Goal: Information Seeking & Learning: Learn about a topic

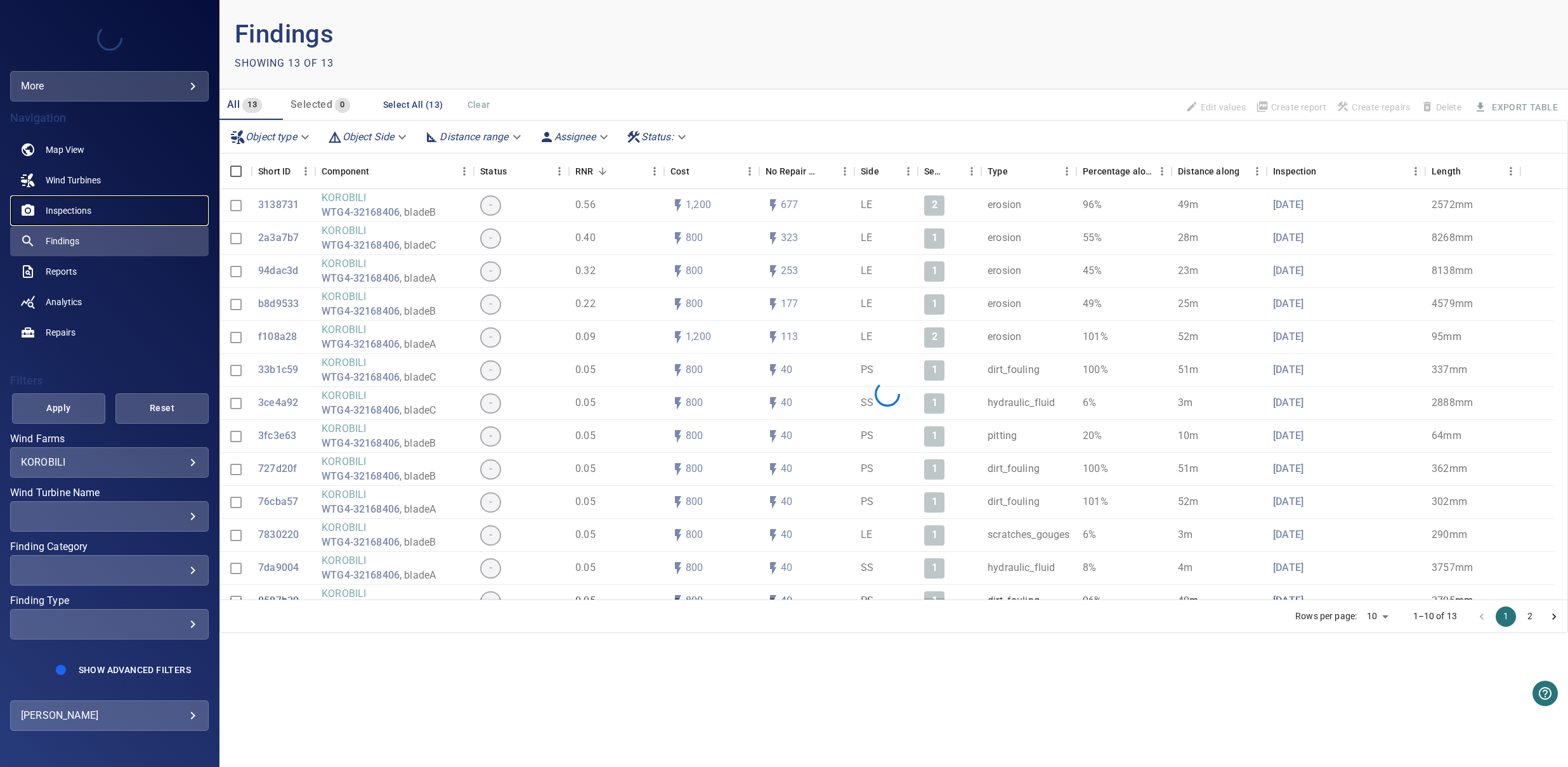
click at [77, 219] on link "Inspections" at bounding box center [109, 210] width 198 height 30
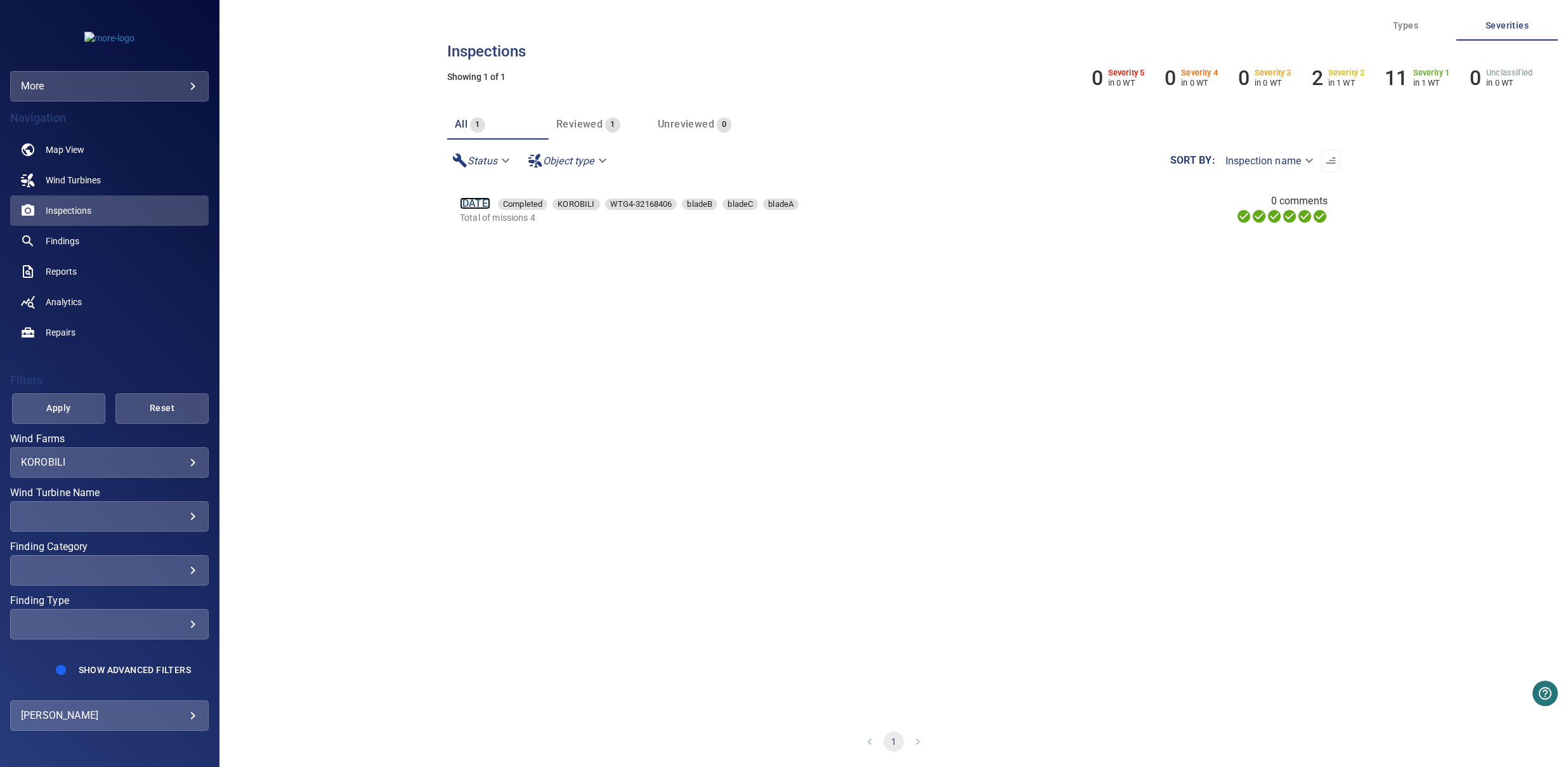
click at [482, 200] on link "[DATE]" at bounding box center [475, 203] width 30 height 12
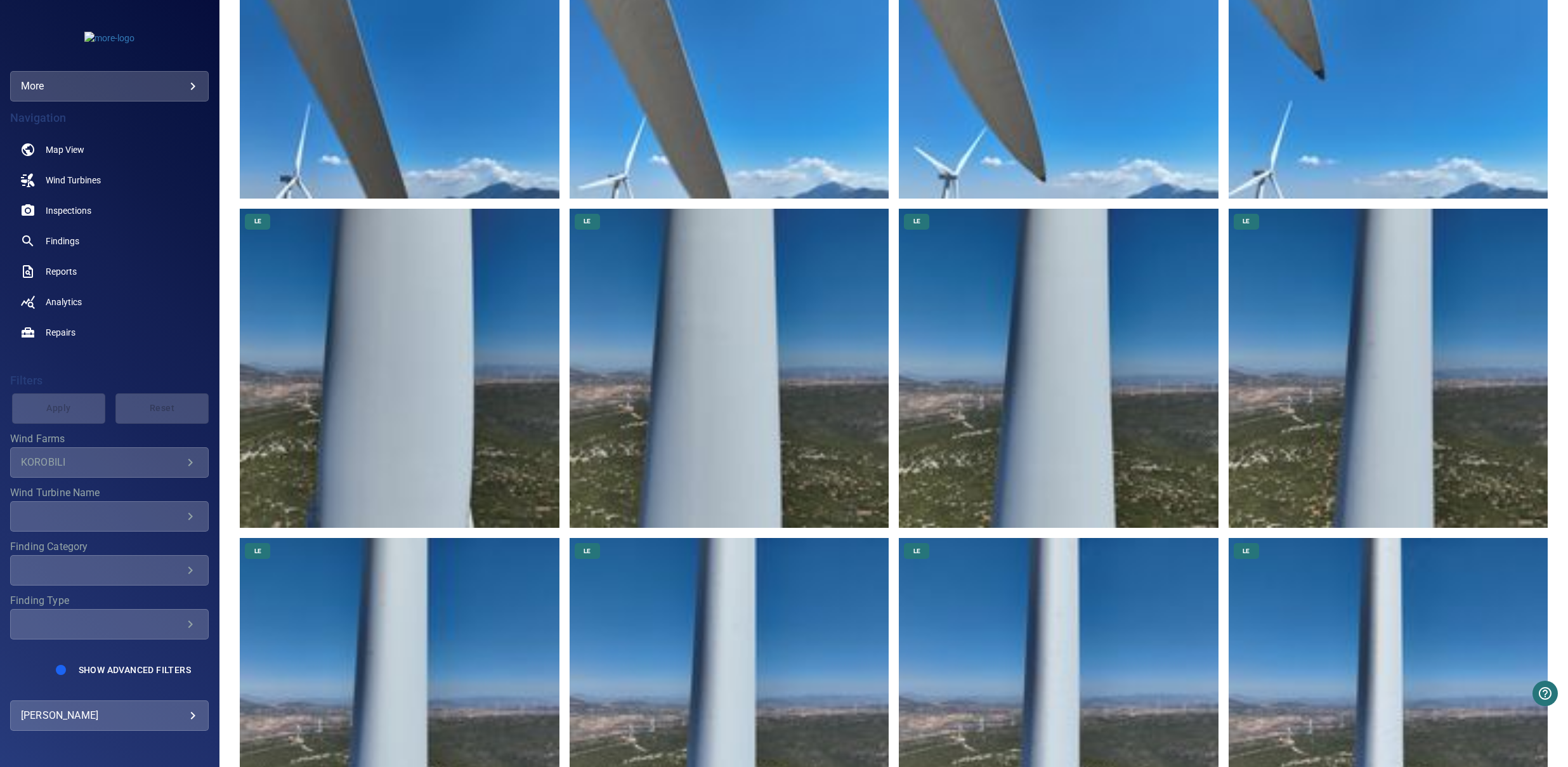
scroll to position [5785, 0]
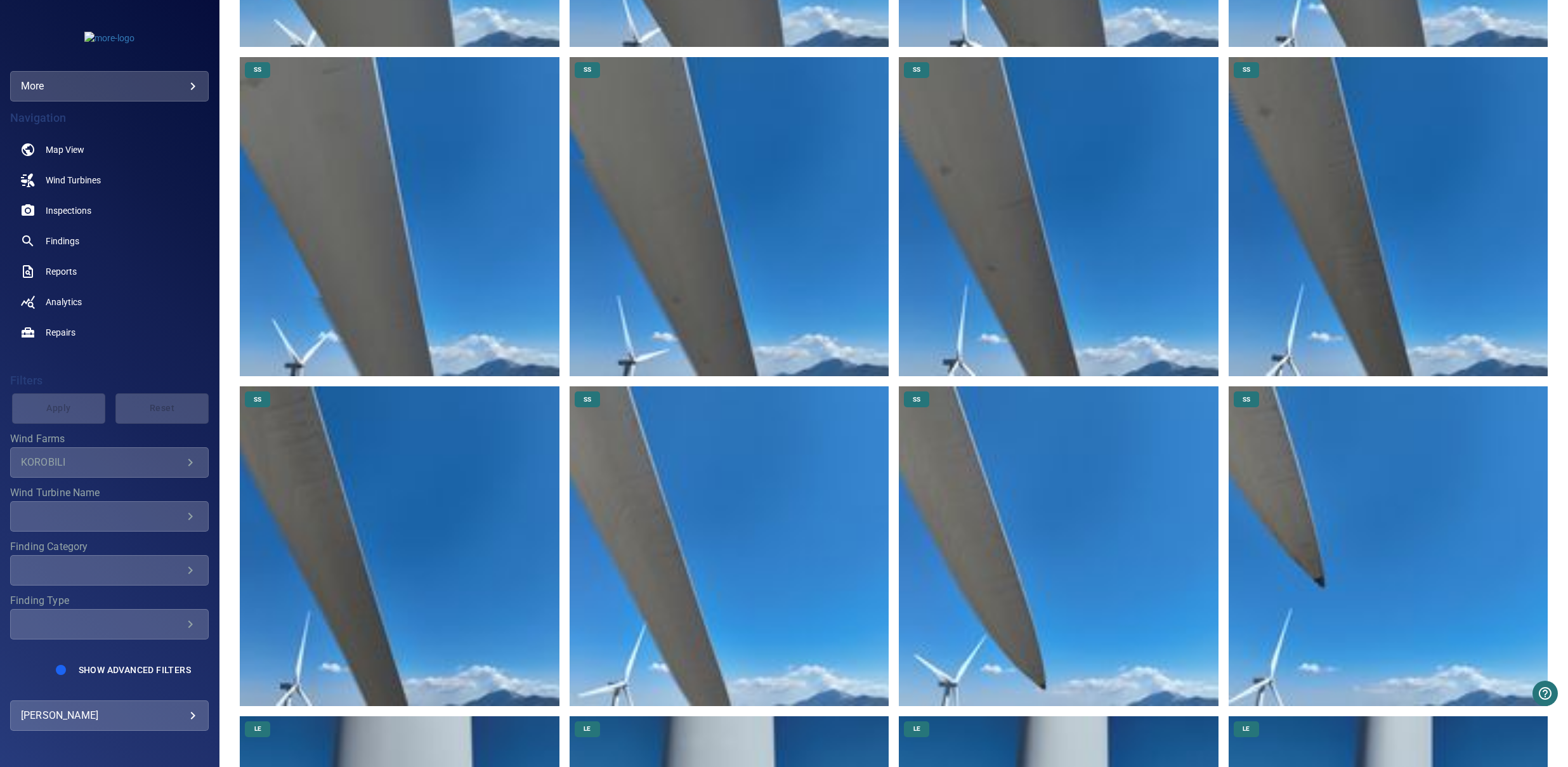
click at [1323, 412] on img at bounding box center [1388, 546] width 319 height 319
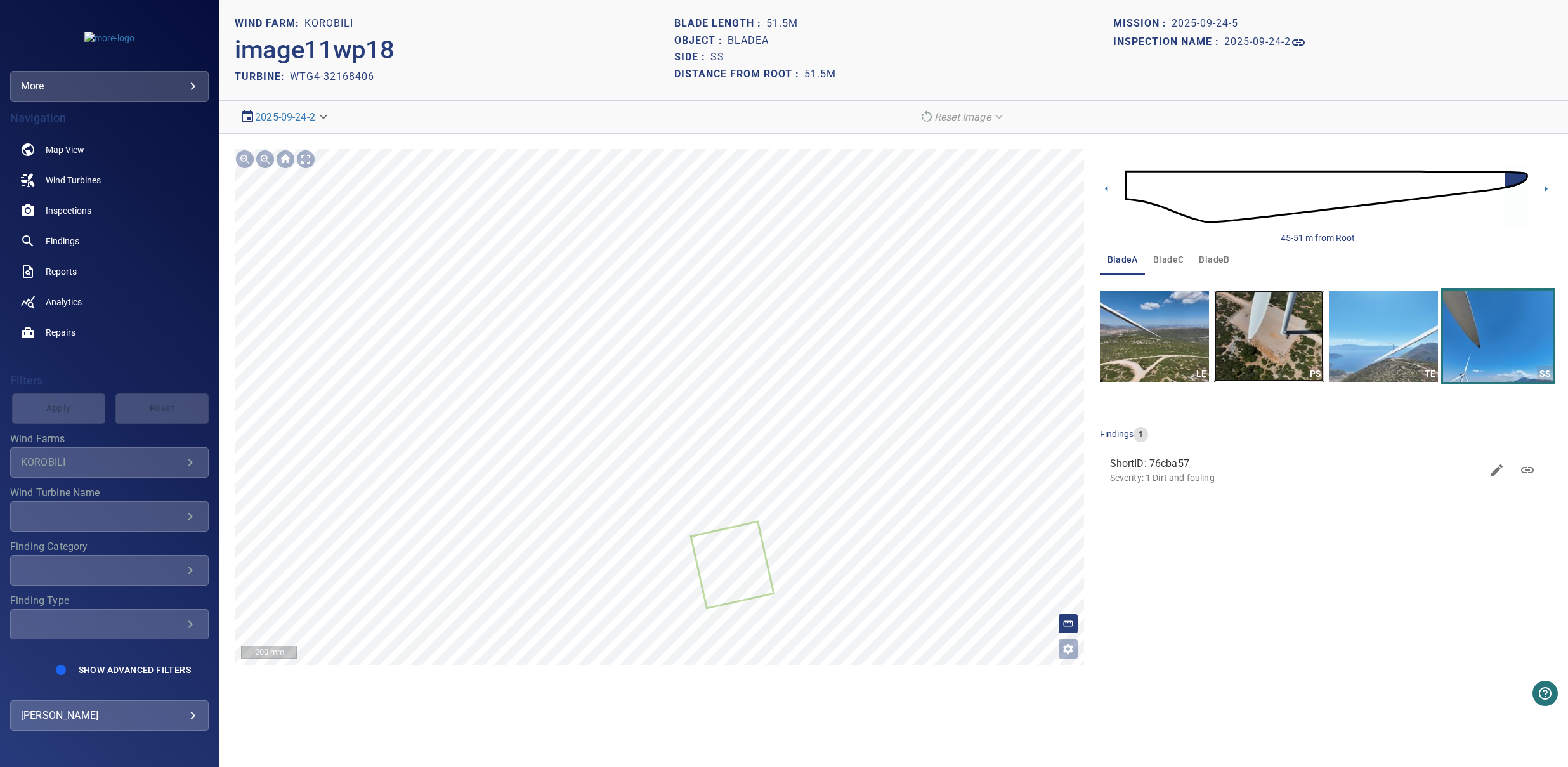
click at [1288, 320] on img "button" at bounding box center [1268, 336] width 109 height 91
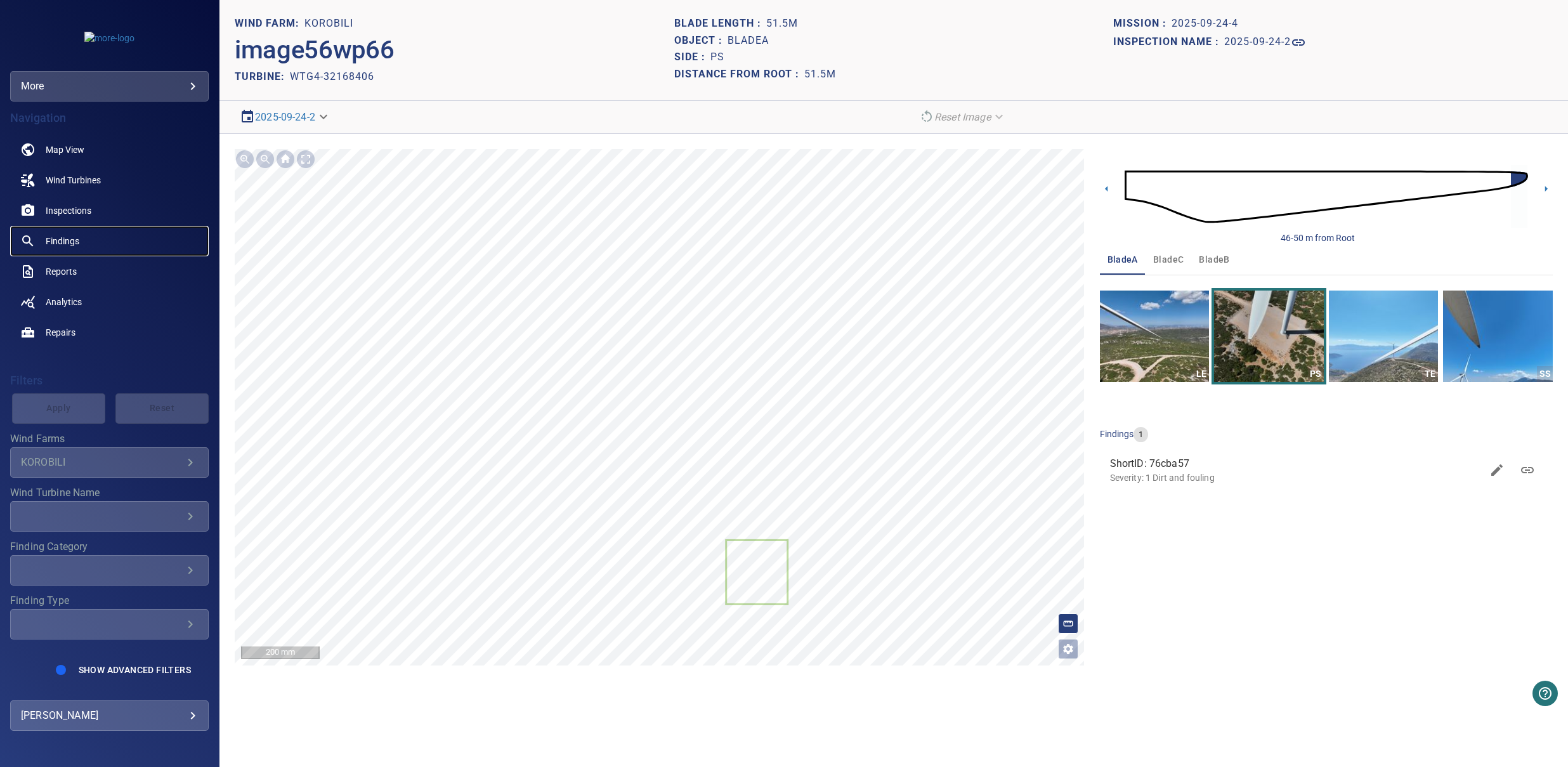
click at [106, 231] on link "Findings" at bounding box center [109, 240] width 198 height 30
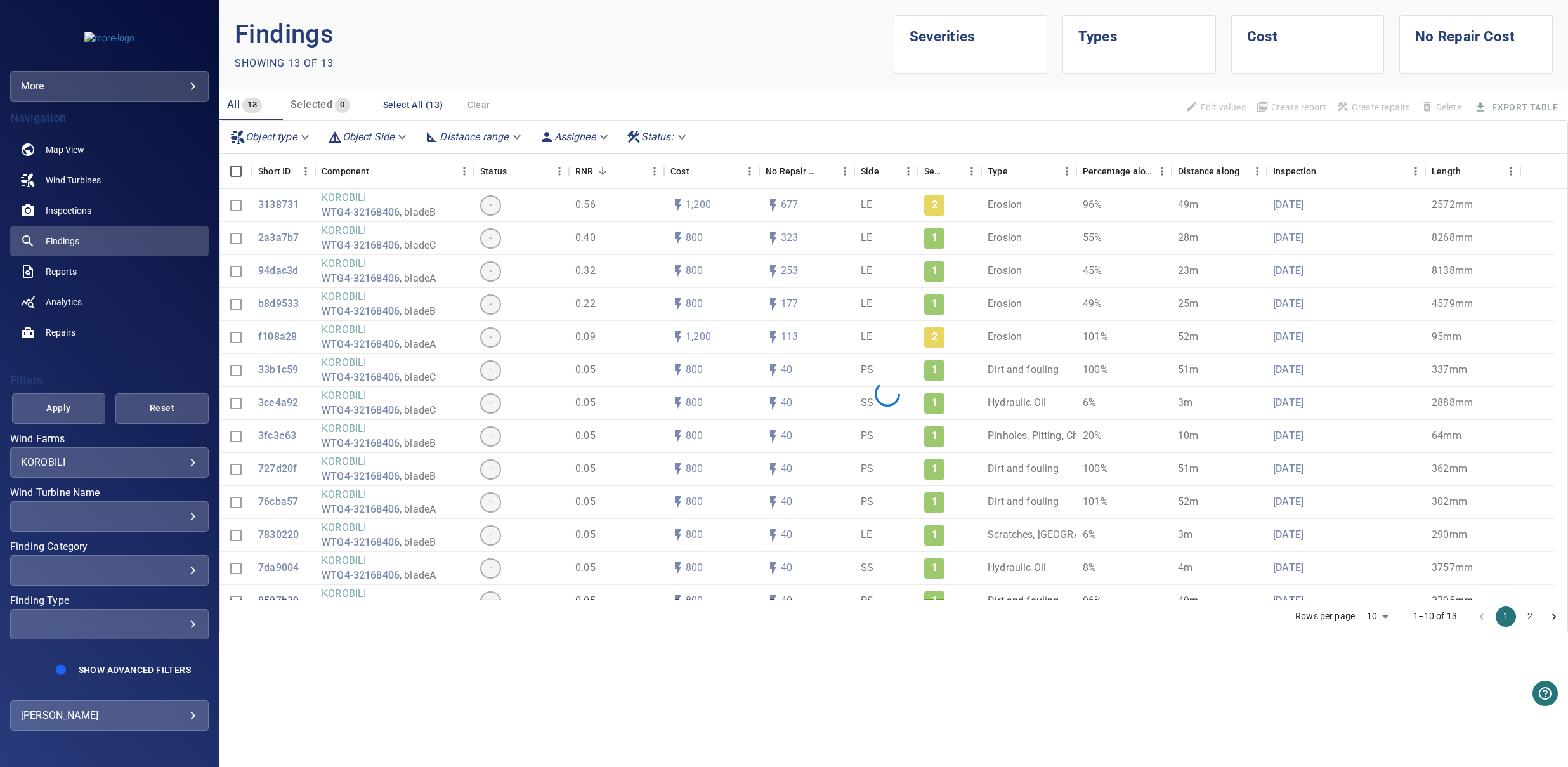
click at [121, 572] on div "​" at bounding box center [109, 570] width 177 height 12
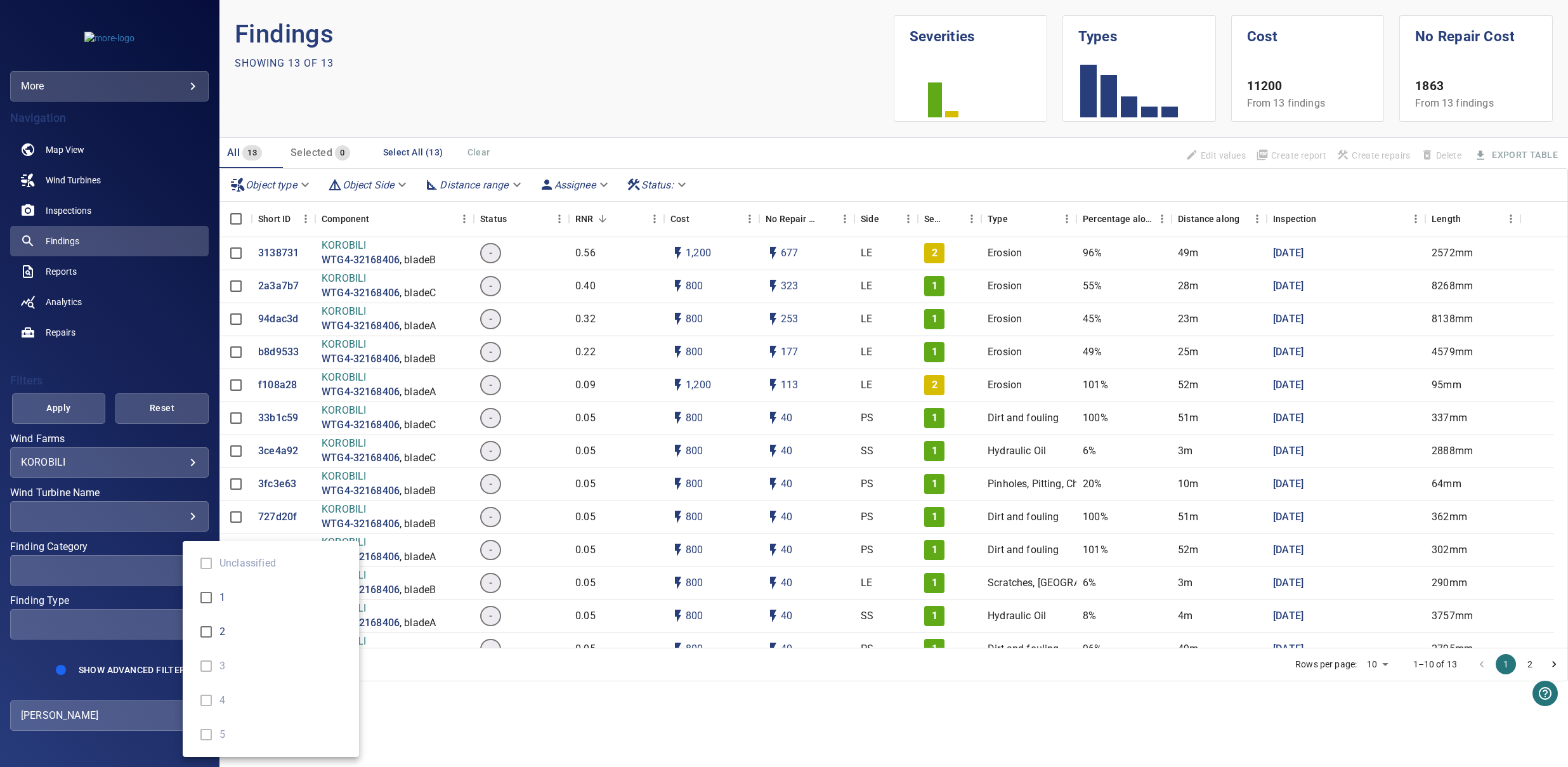
type input "*"
drag, startPoint x: 570, startPoint y: 751, endPoint x: 467, endPoint y: 677, distance: 126.8
click at [570, 751] on div "Finding Category" at bounding box center [784, 384] width 1568 height 767
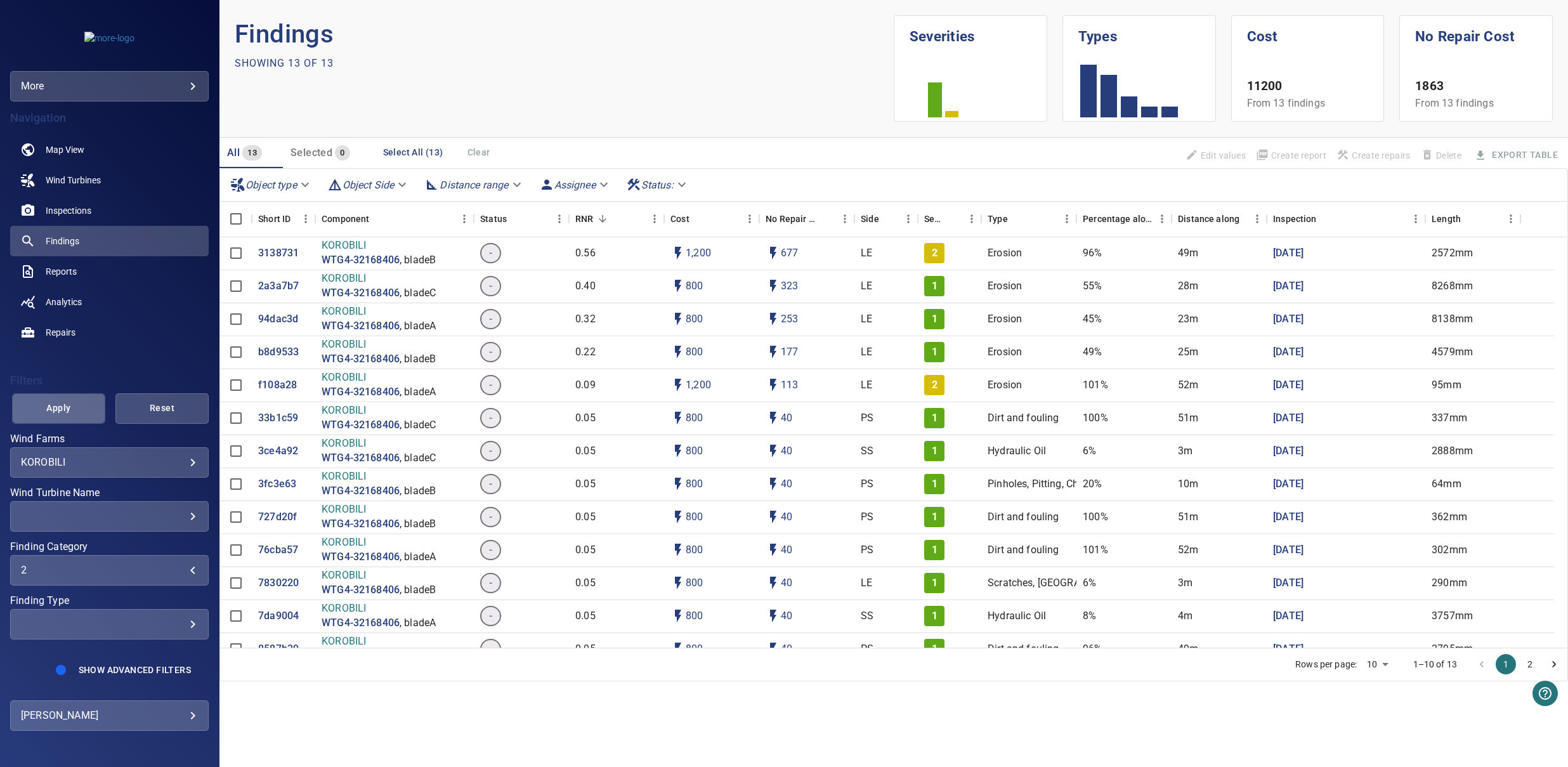
click at [51, 409] on span "Apply" at bounding box center [58, 408] width 61 height 16
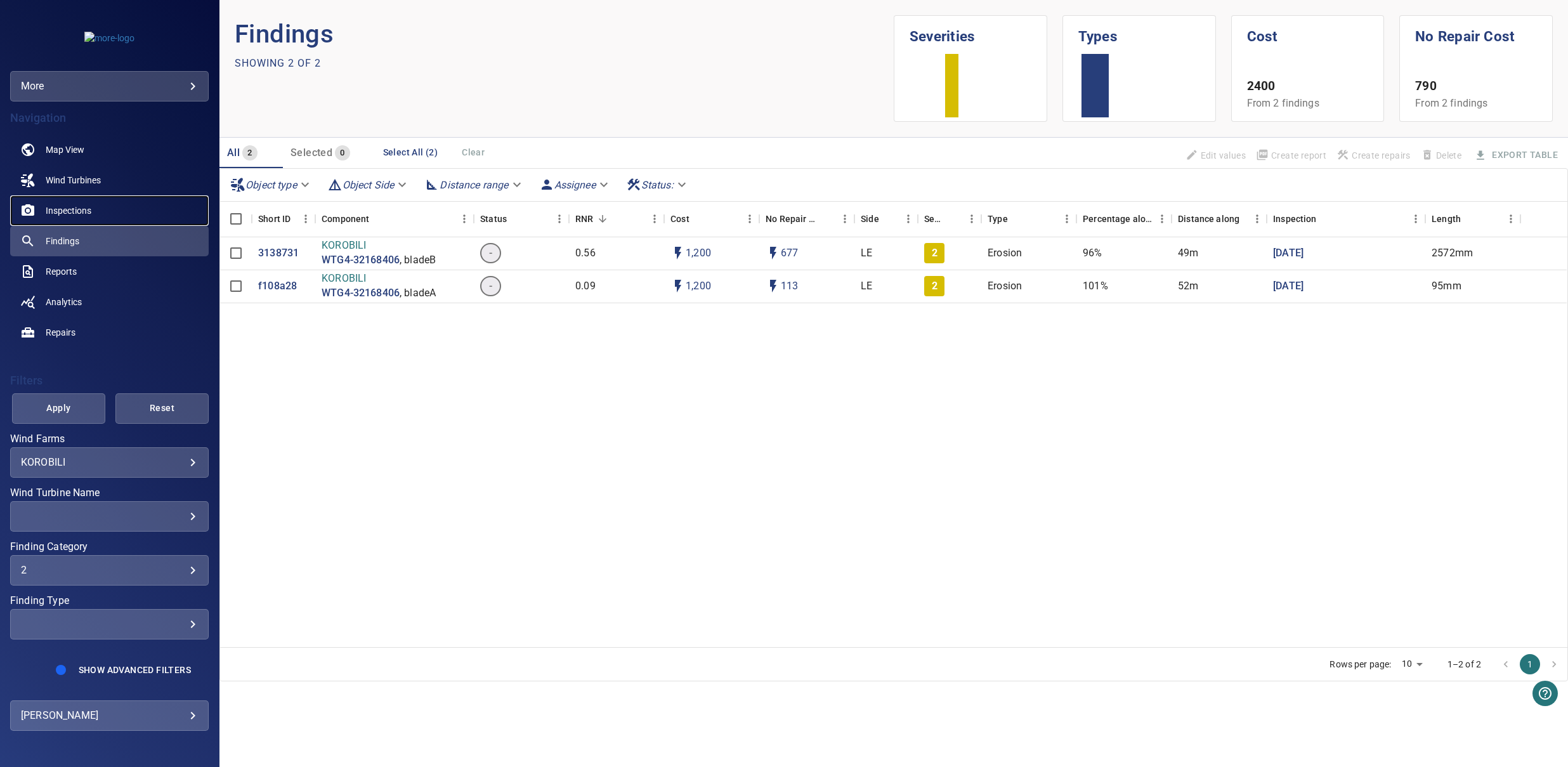
click at [78, 215] on span "Inspections" at bounding box center [68, 210] width 46 height 13
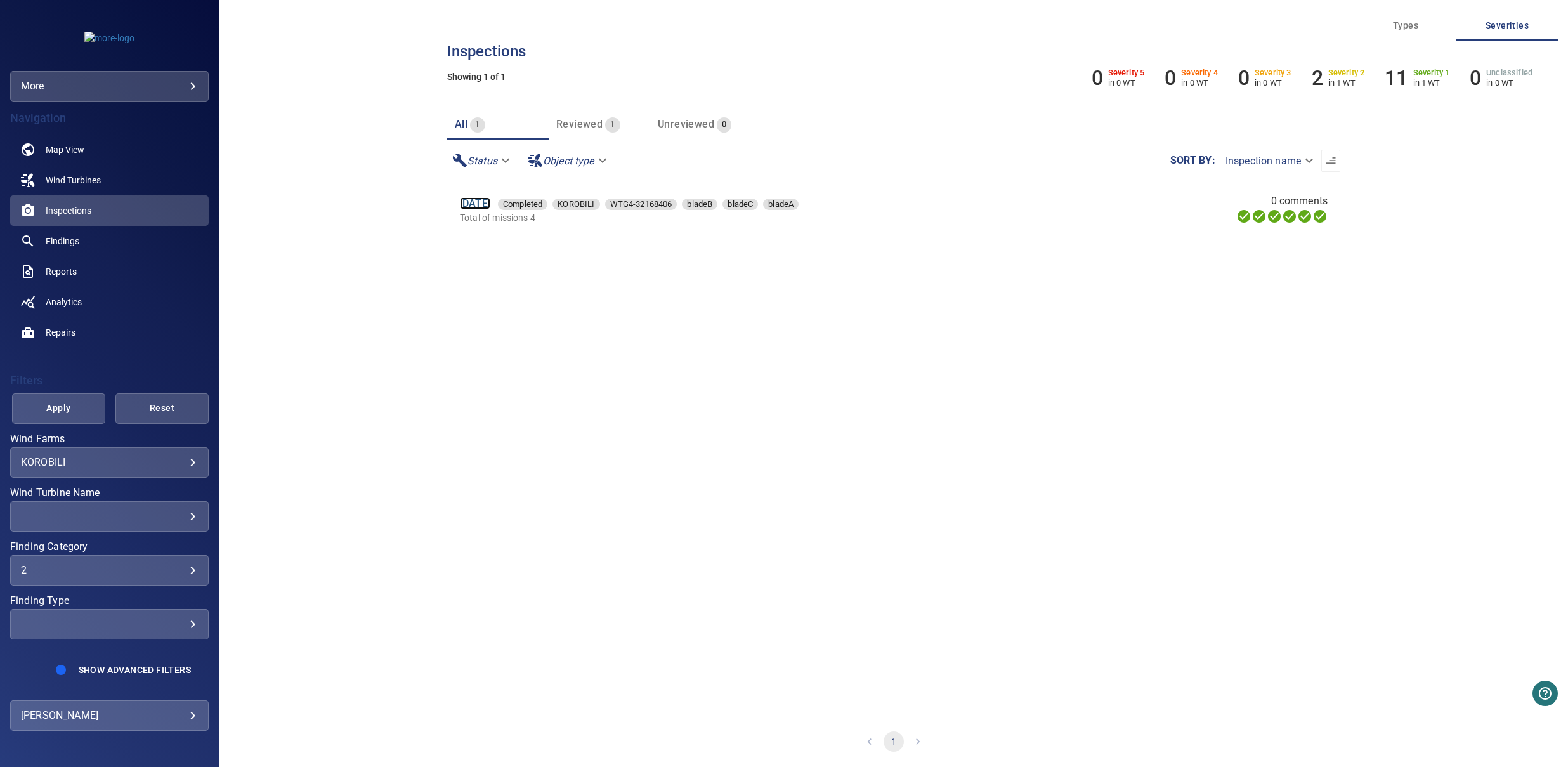
click at [488, 206] on link "[DATE]" at bounding box center [475, 203] width 30 height 12
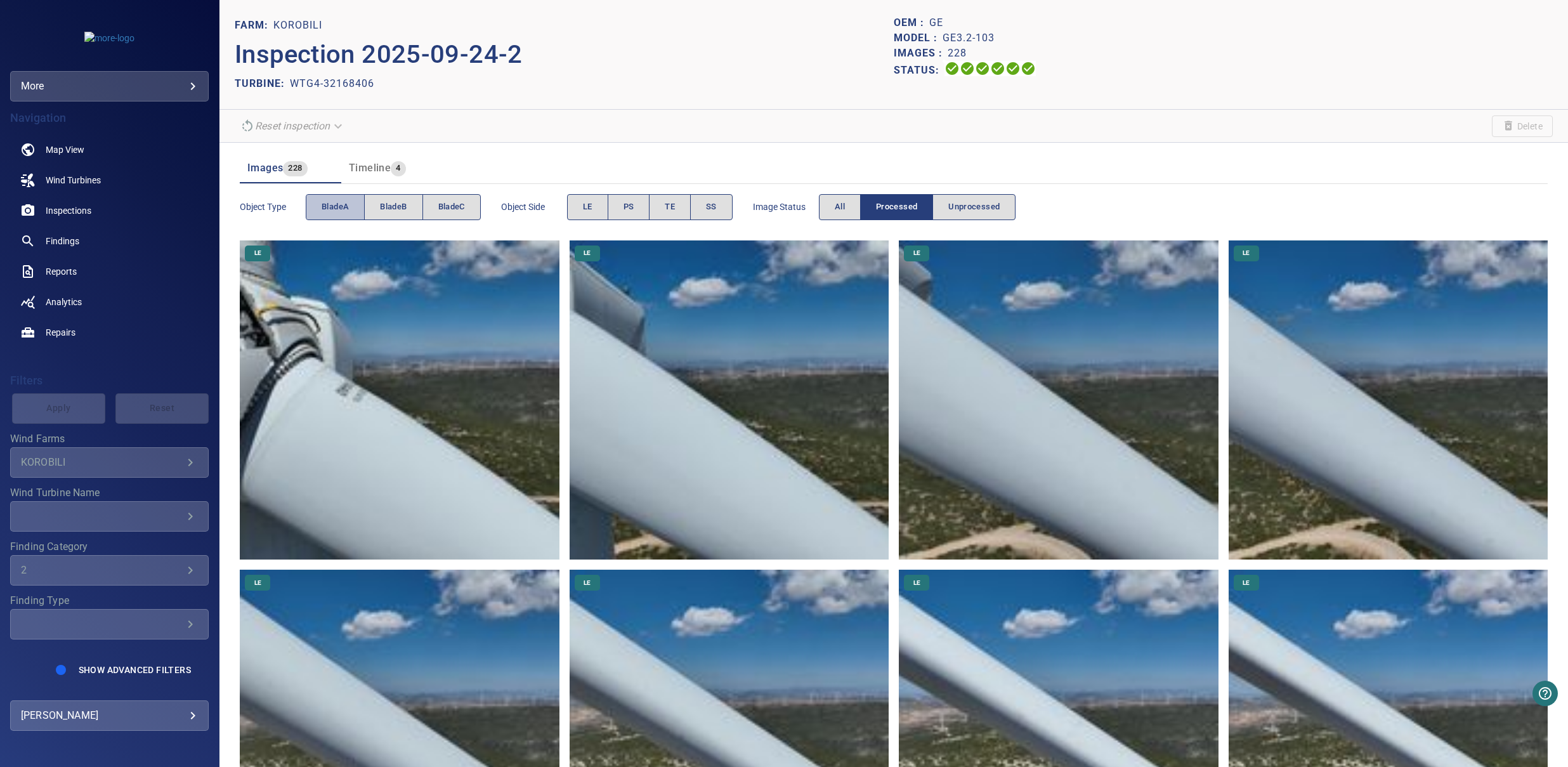
click at [338, 208] on span "bladeA" at bounding box center [335, 207] width 28 height 15
click at [582, 209] on button "LE" at bounding box center [588, 207] width 41 height 26
click at [619, 209] on button "PS" at bounding box center [628, 207] width 42 height 26
click at [585, 213] on span "LE" at bounding box center [587, 207] width 9 height 15
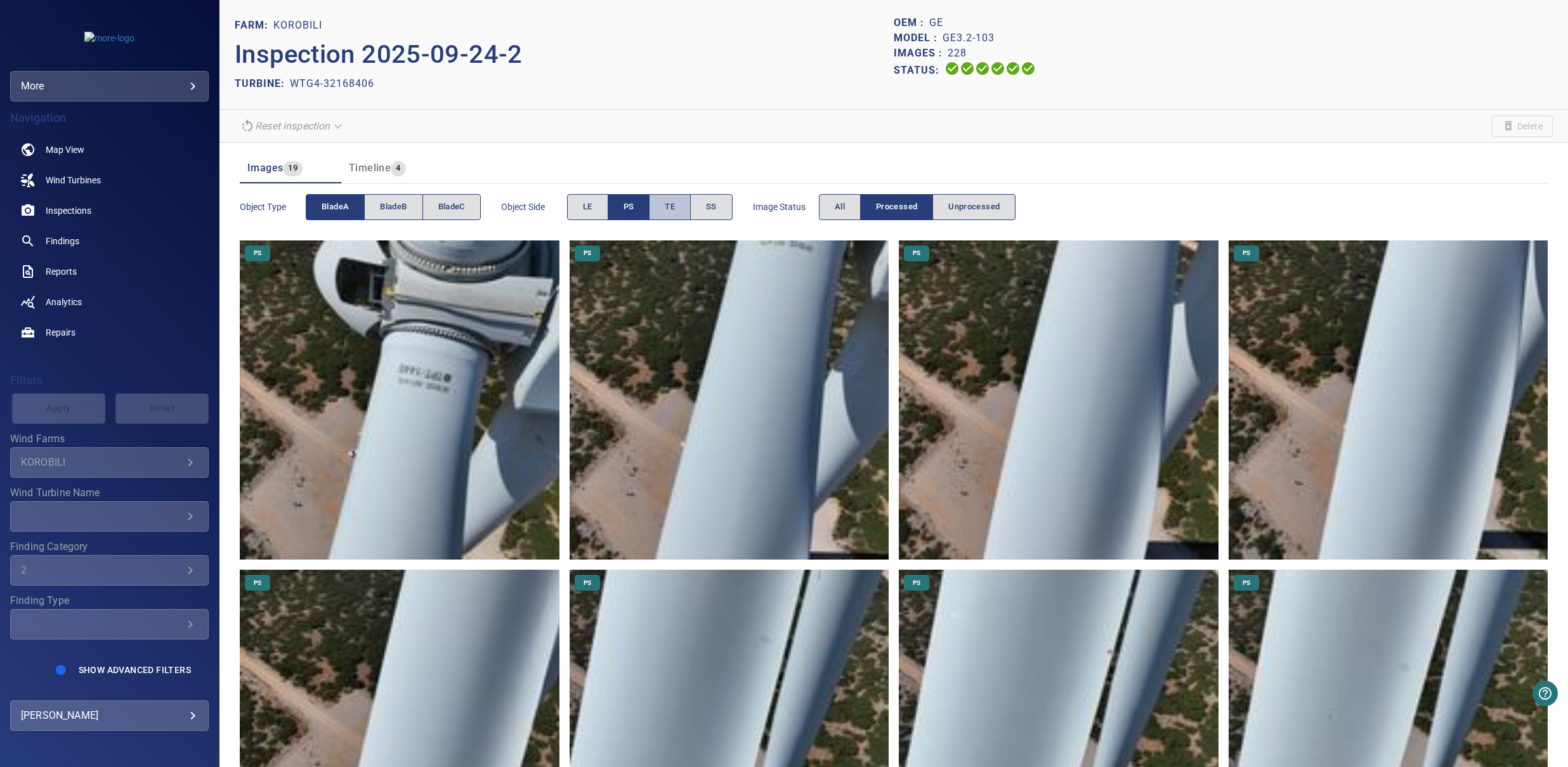
click at [675, 213] on span "TE" at bounding box center [669, 207] width 10 height 15
click at [650, 206] on button "PS" at bounding box center [628, 207] width 42 height 26
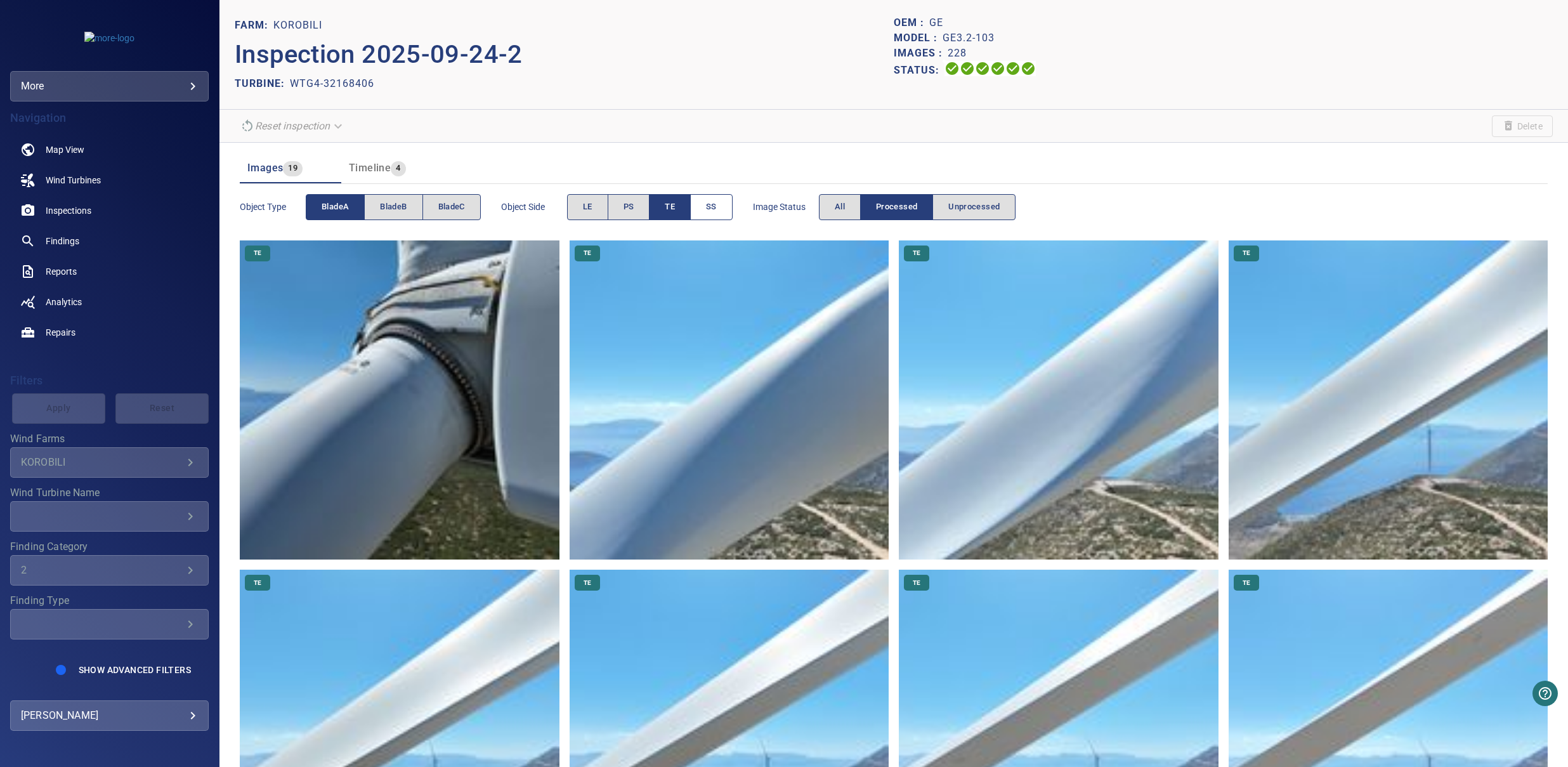
click at [717, 203] on span "SS" at bounding box center [711, 207] width 11 height 15
click at [665, 209] on button "TE" at bounding box center [669, 207] width 42 height 26
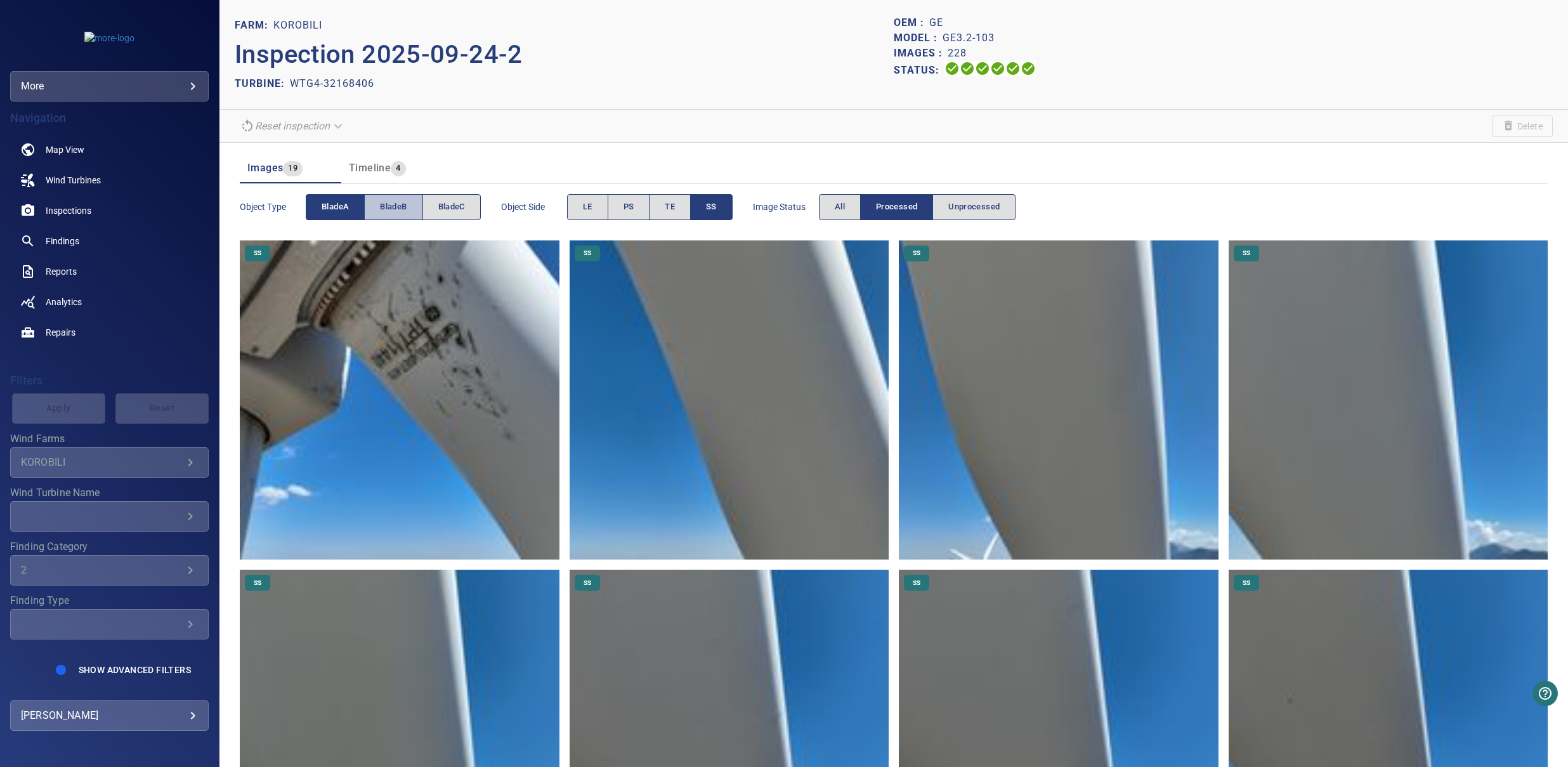
click at [393, 219] on button "bladeB" at bounding box center [394, 207] width 59 height 26
click at [352, 208] on button "bladeA" at bounding box center [335, 207] width 59 height 26
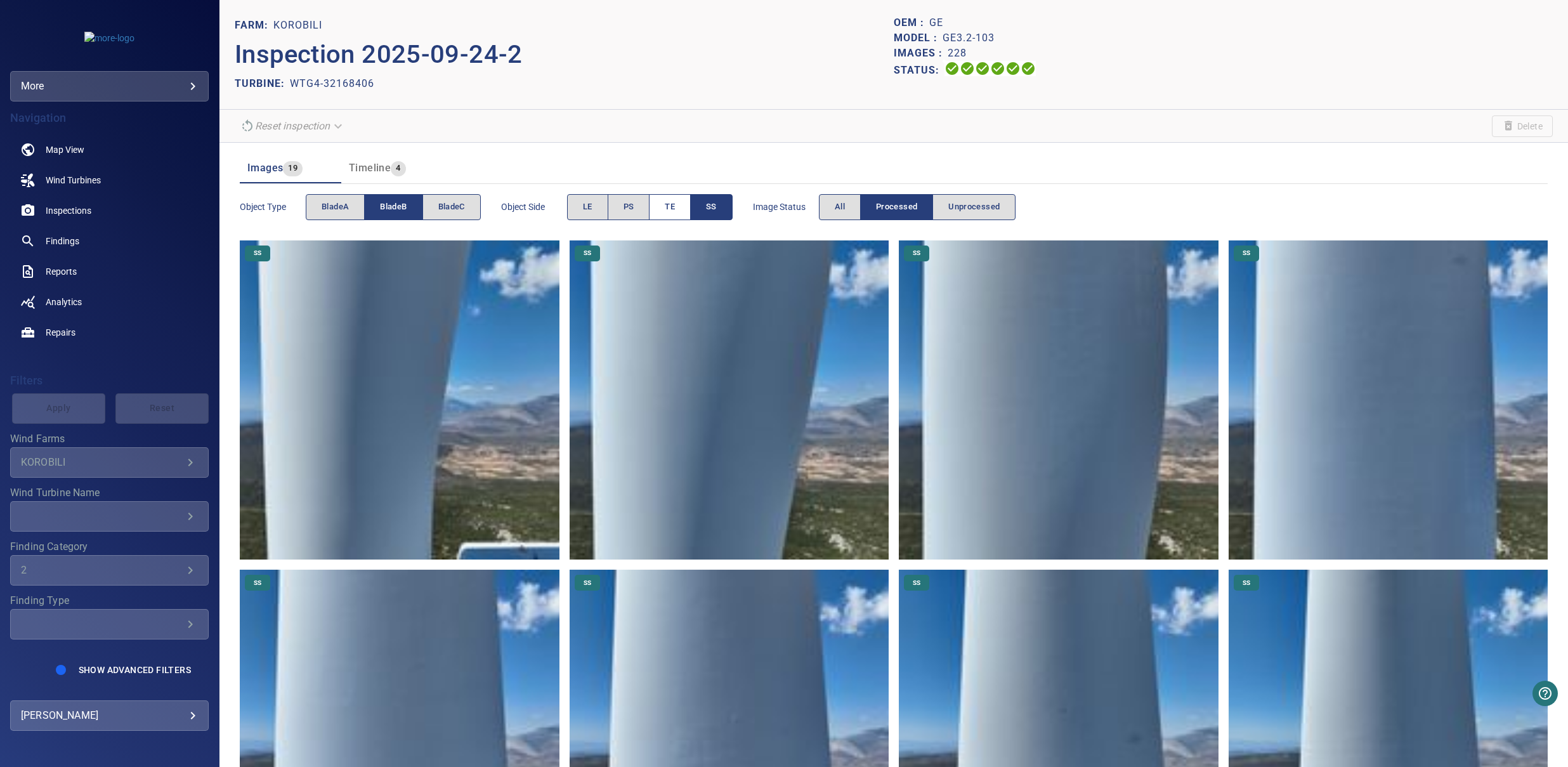
click at [674, 215] on button "TE" at bounding box center [669, 207] width 42 height 26
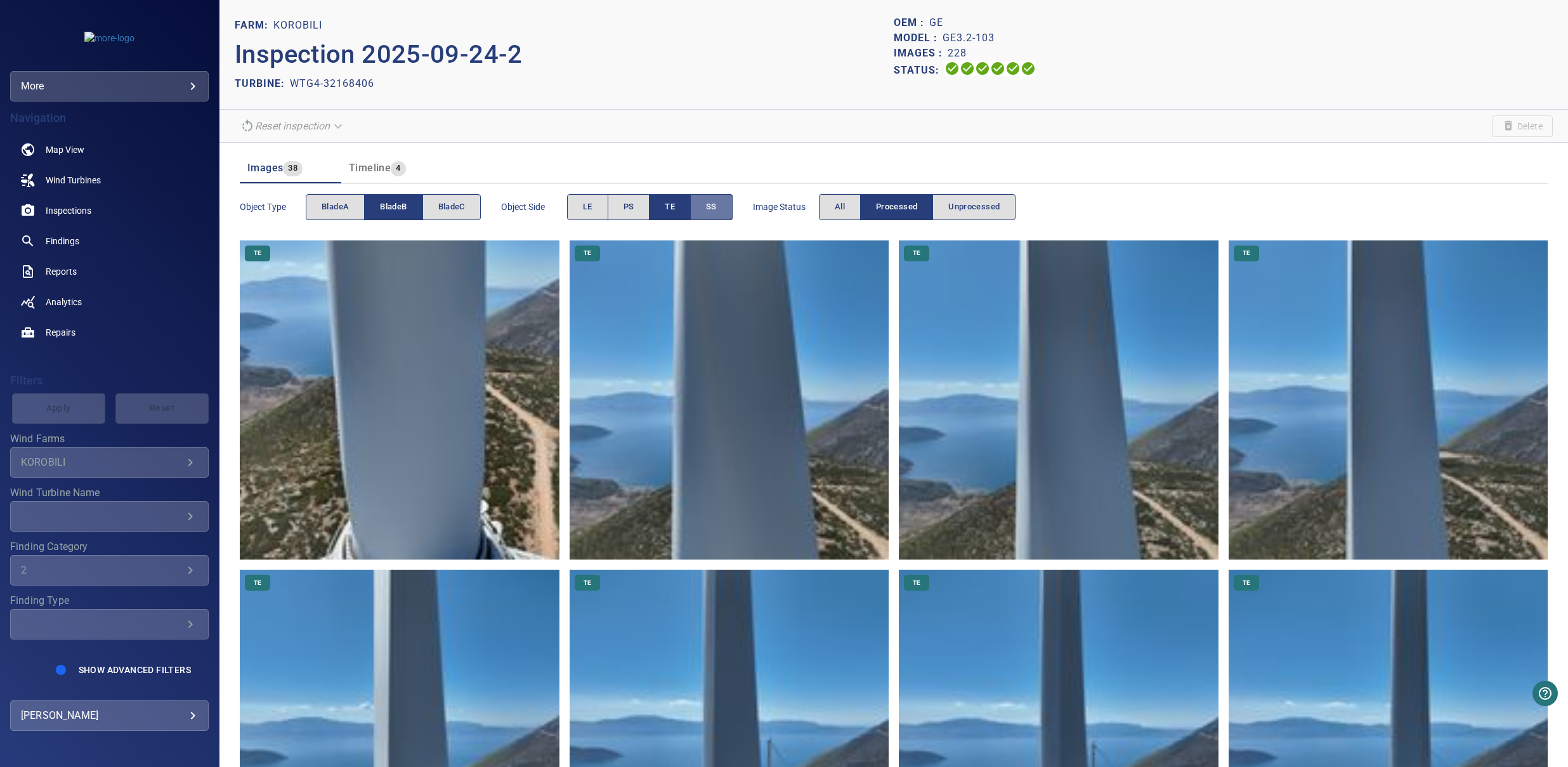
click at [706, 215] on button "SS" at bounding box center [712, 207] width 42 height 26
click at [626, 211] on button "PS" at bounding box center [628, 207] width 42 height 26
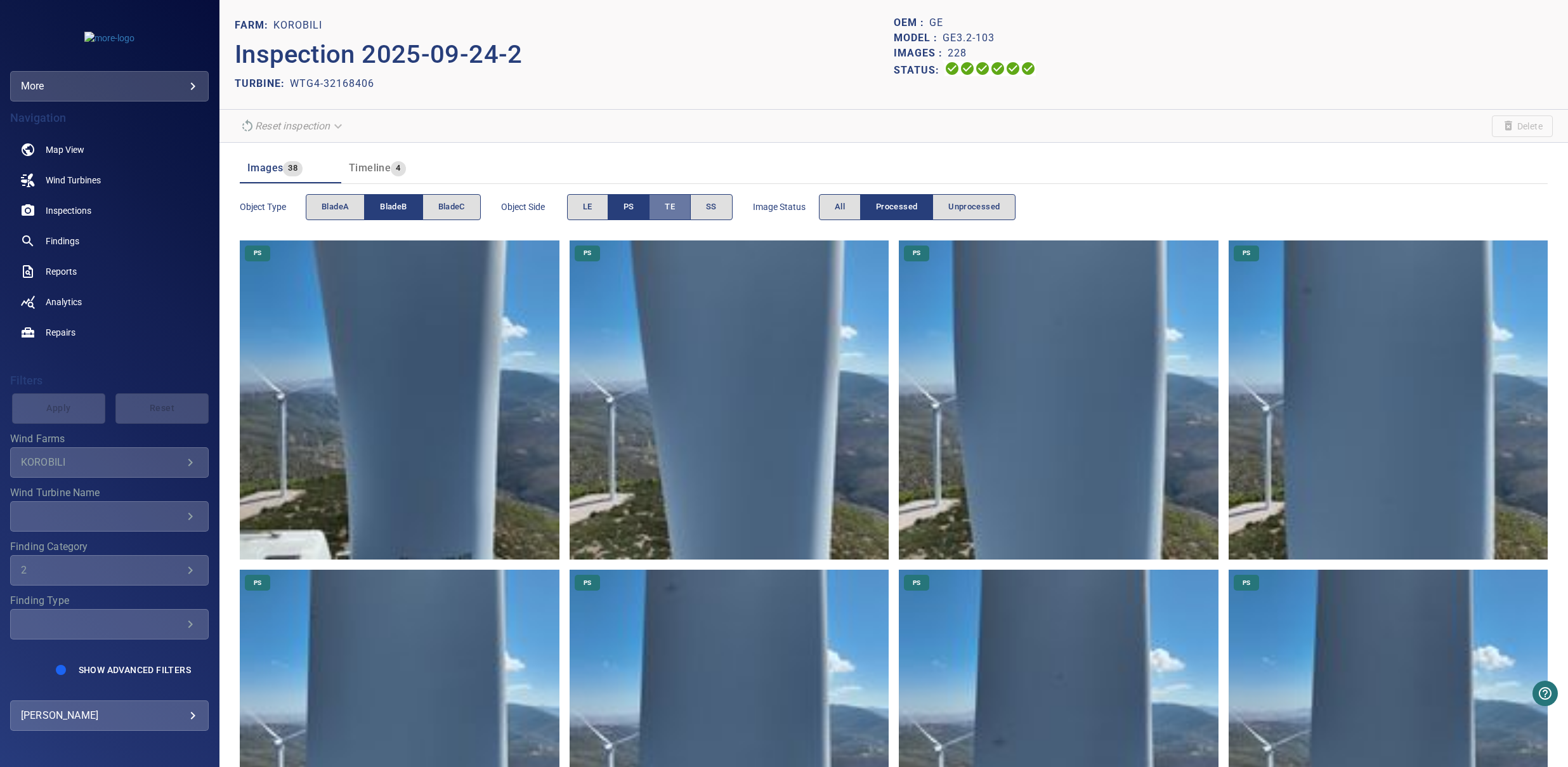
click at [665, 213] on button "TE" at bounding box center [670, 207] width 41 height 26
click at [576, 209] on button "LE" at bounding box center [588, 207] width 41 height 26
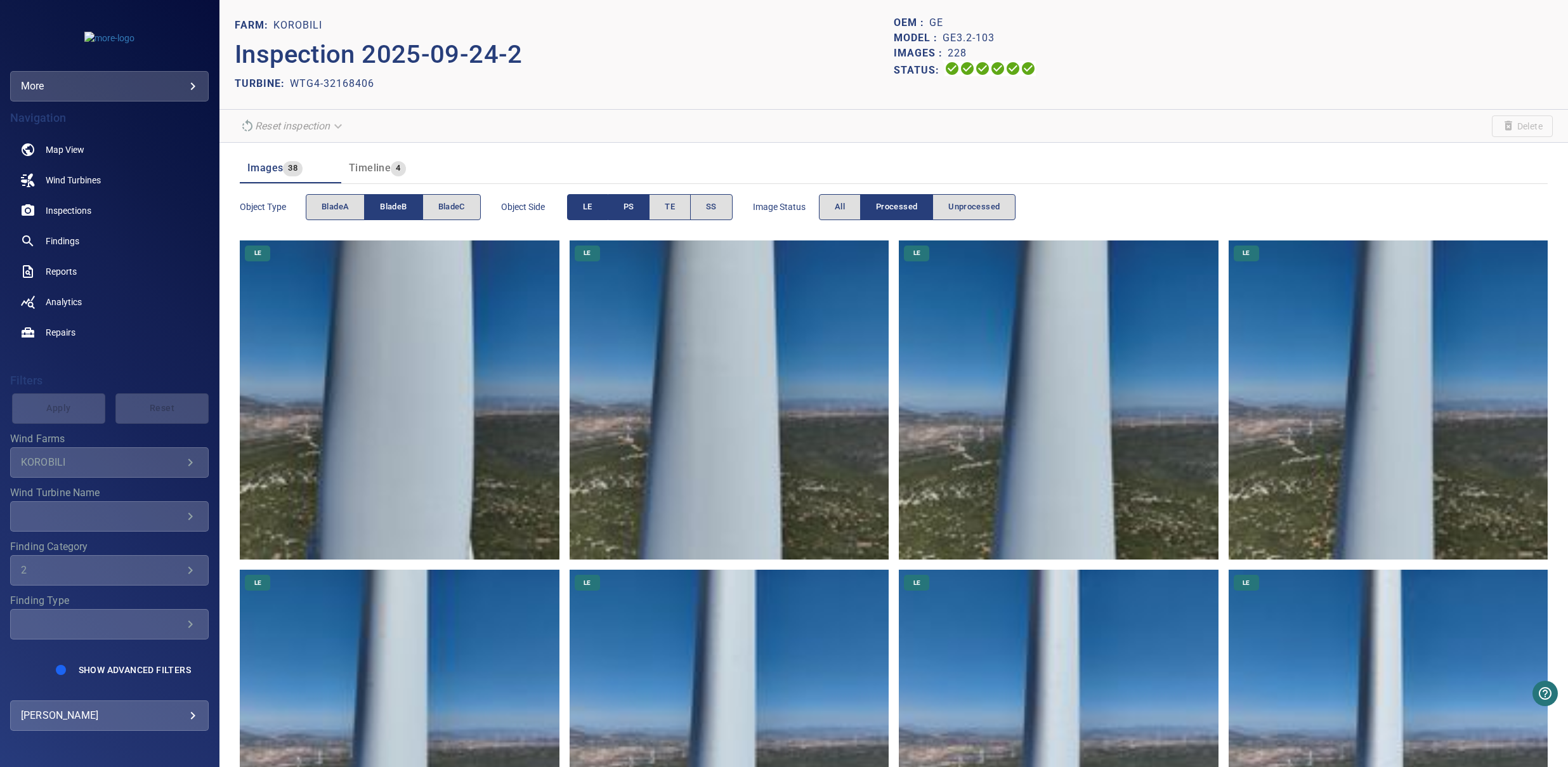
click at [631, 203] on span "PS" at bounding box center [629, 207] width 11 height 15
click at [444, 207] on span "bladeC" at bounding box center [451, 207] width 27 height 15
click at [404, 203] on span "bladeB" at bounding box center [393, 207] width 27 height 15
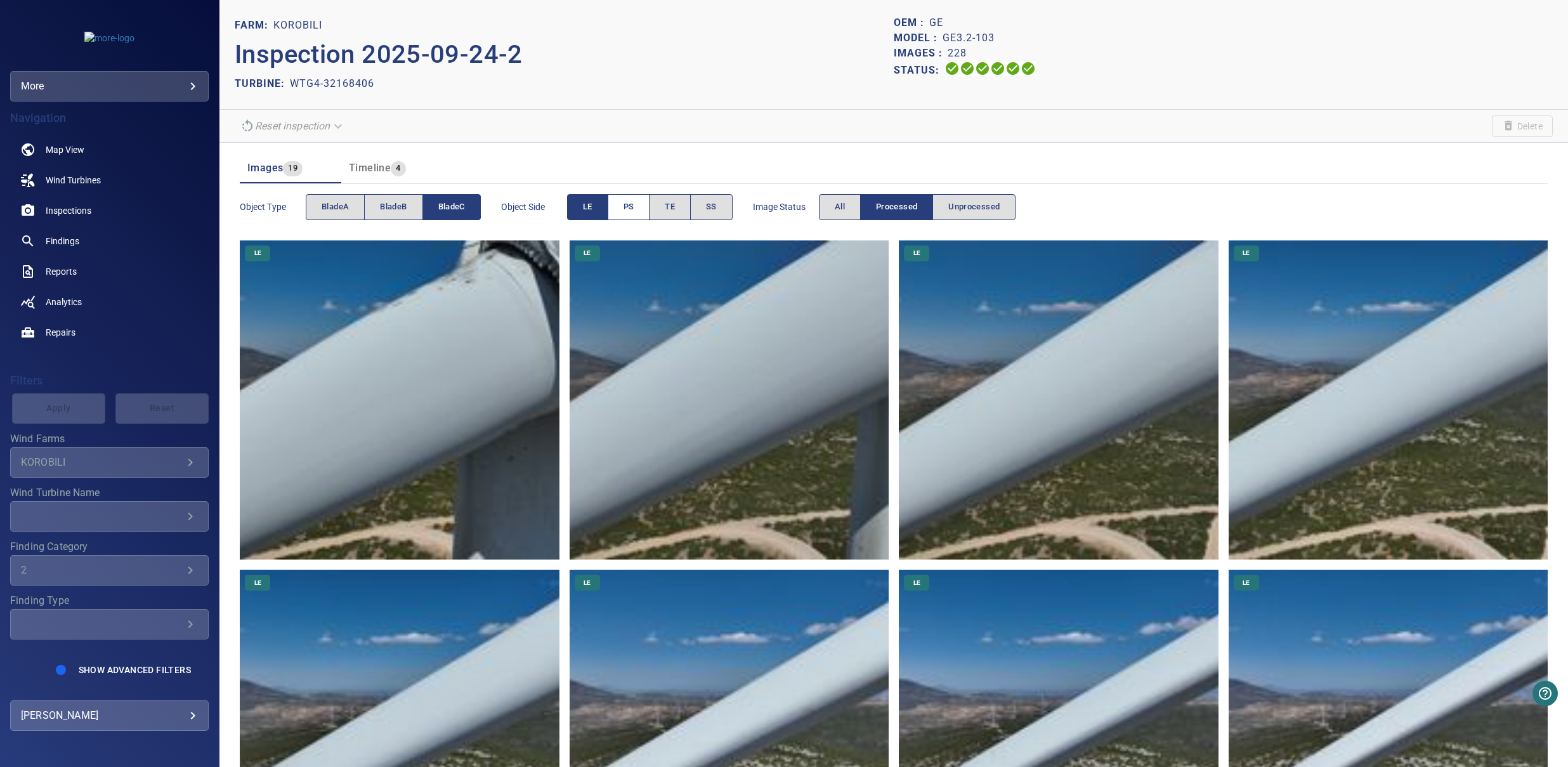
click at [631, 215] on button "PS" at bounding box center [628, 207] width 42 height 26
click at [607, 209] on button "LE" at bounding box center [588, 207] width 41 height 26
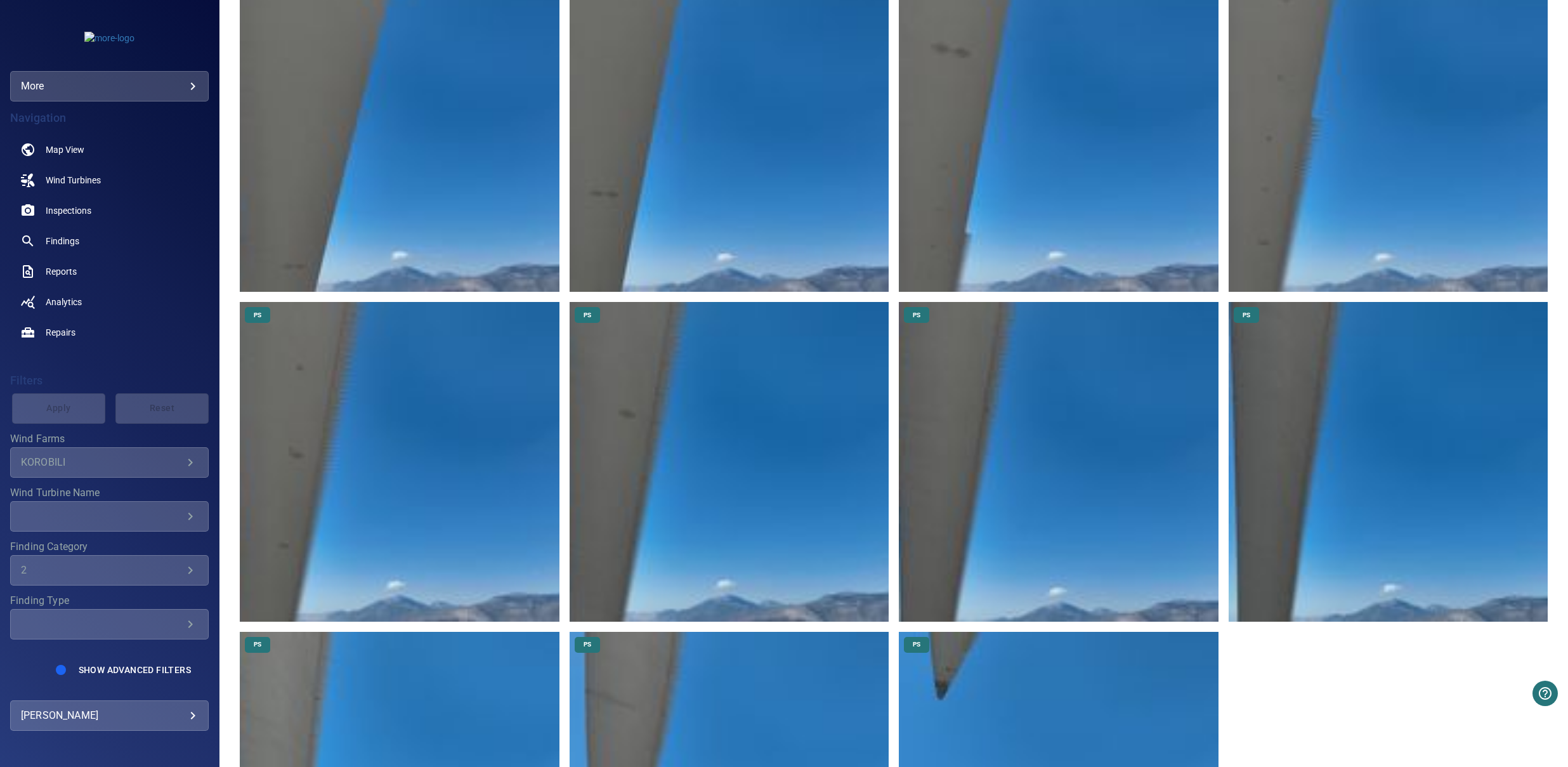
scroll to position [1015, 0]
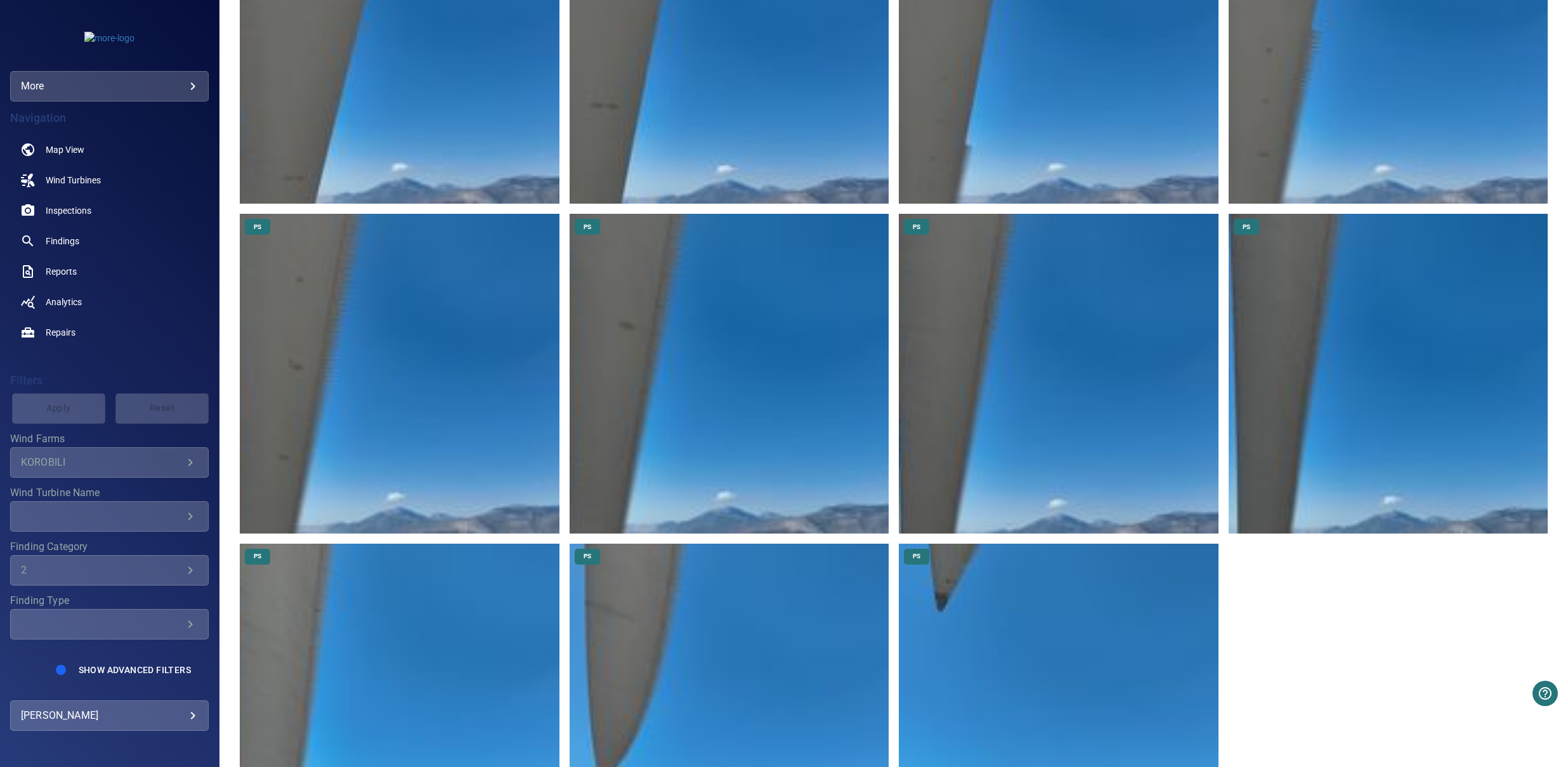
click at [707, 411] on img at bounding box center [729, 373] width 319 height 319
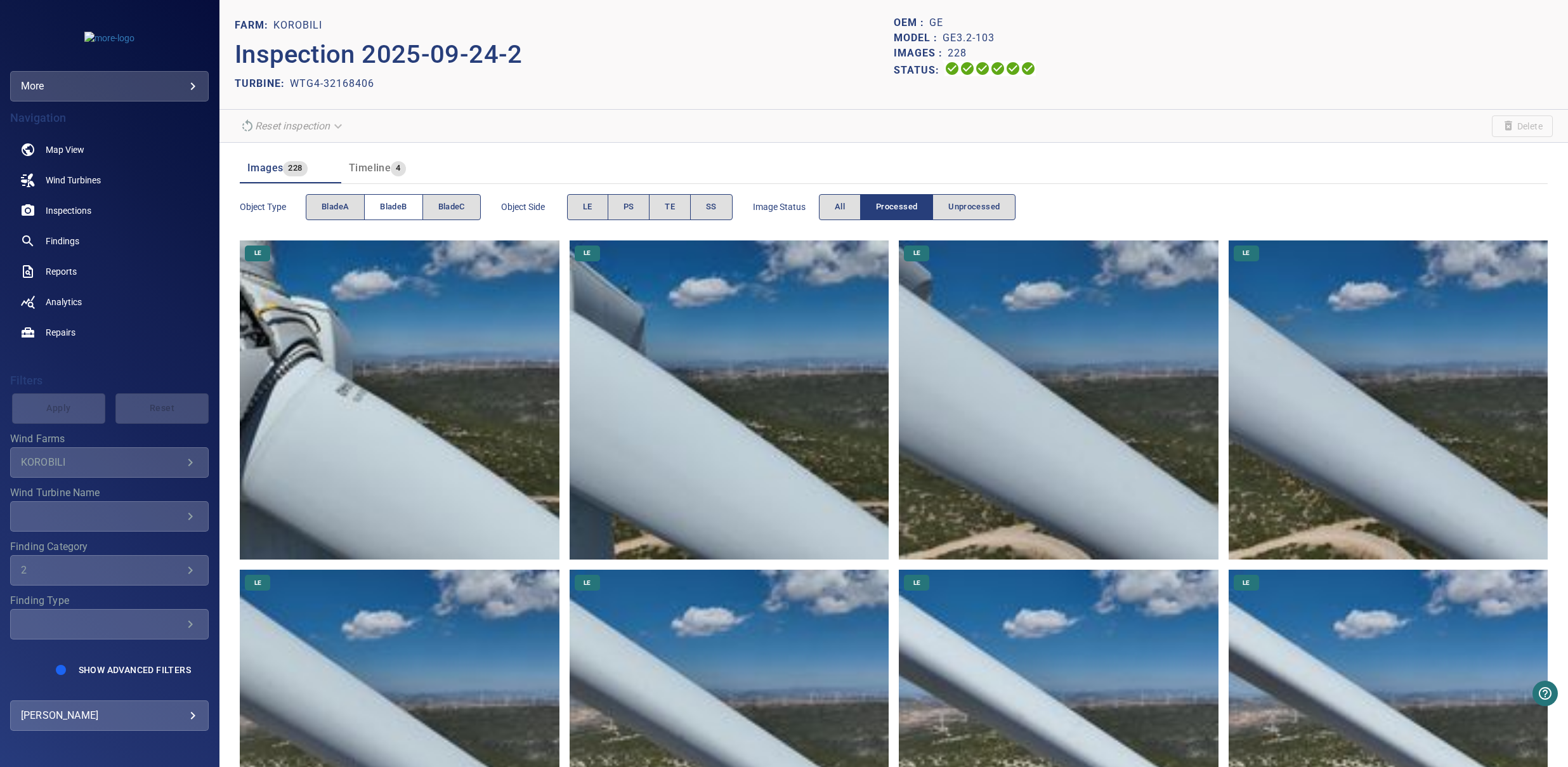
click at [401, 202] on span "bladeB" at bounding box center [393, 207] width 27 height 15
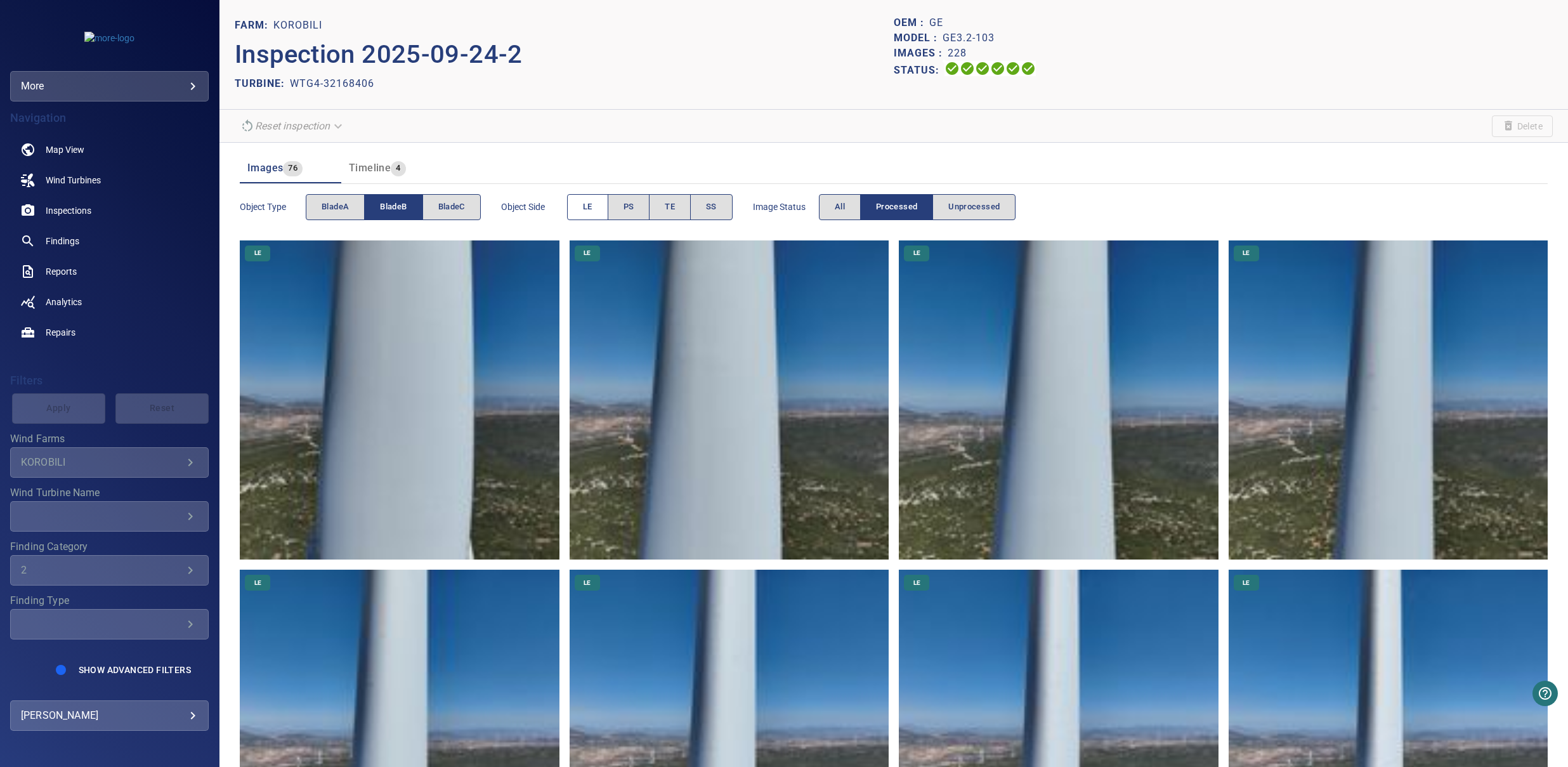
click at [588, 213] on span "LE" at bounding box center [587, 207] width 9 height 15
click at [633, 198] on button "PS" at bounding box center [628, 207] width 42 height 26
click at [590, 204] on span "LE" at bounding box center [587, 207] width 9 height 15
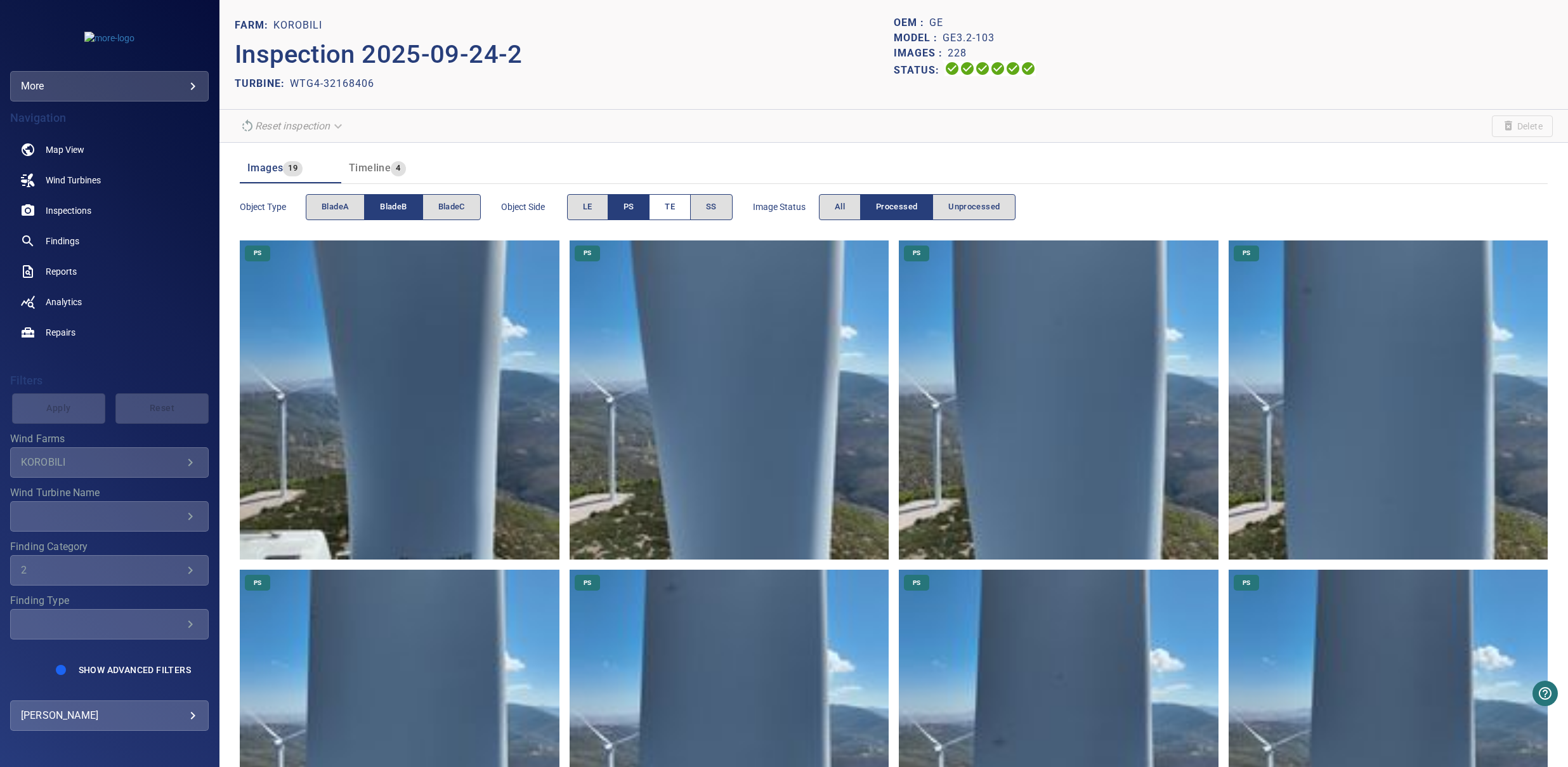
click at [669, 203] on span "TE" at bounding box center [669, 207] width 10 height 15
click at [638, 203] on button "PS" at bounding box center [628, 207] width 42 height 26
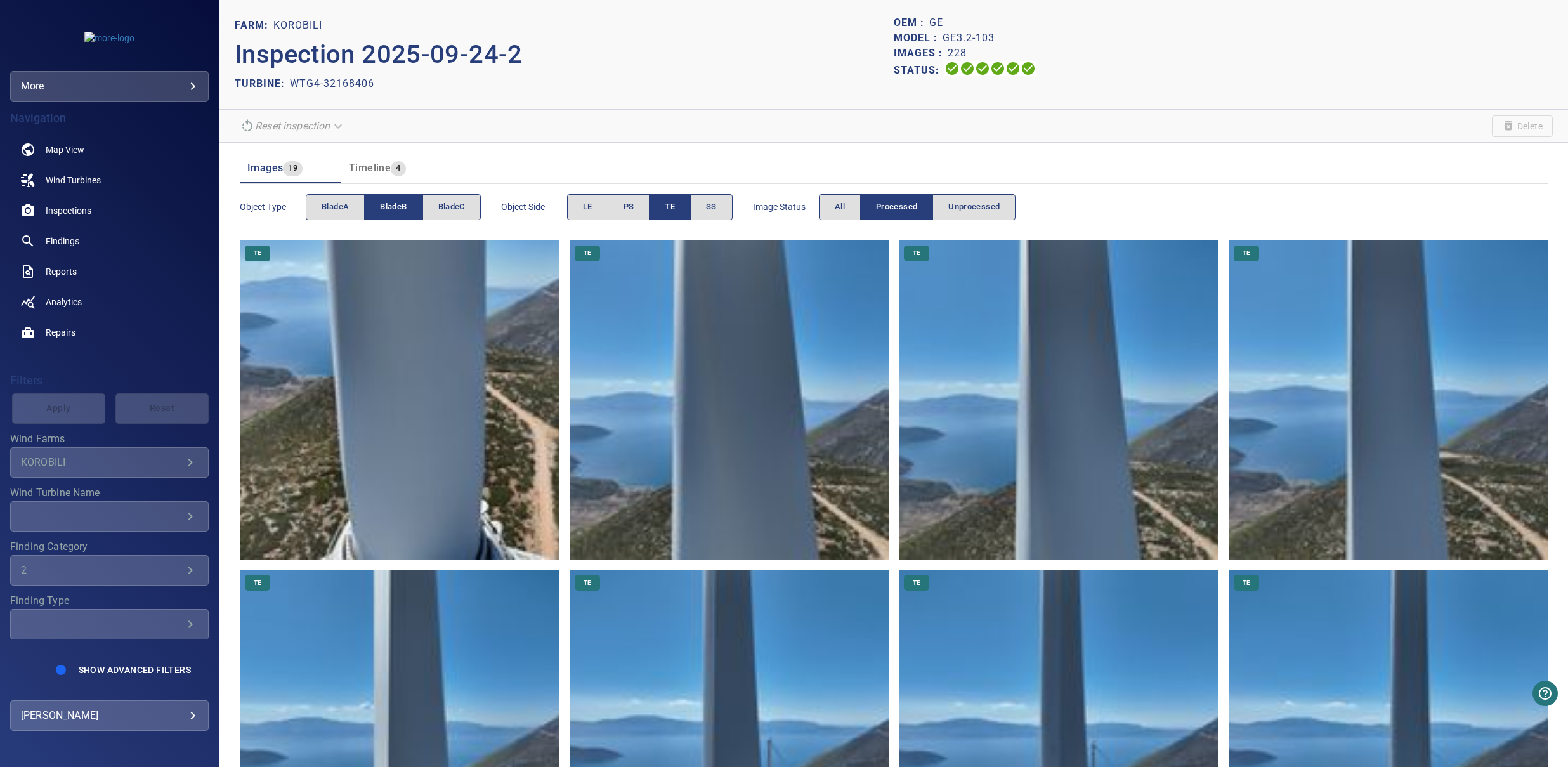
click at [374, 436] on img at bounding box center [399, 400] width 319 height 319
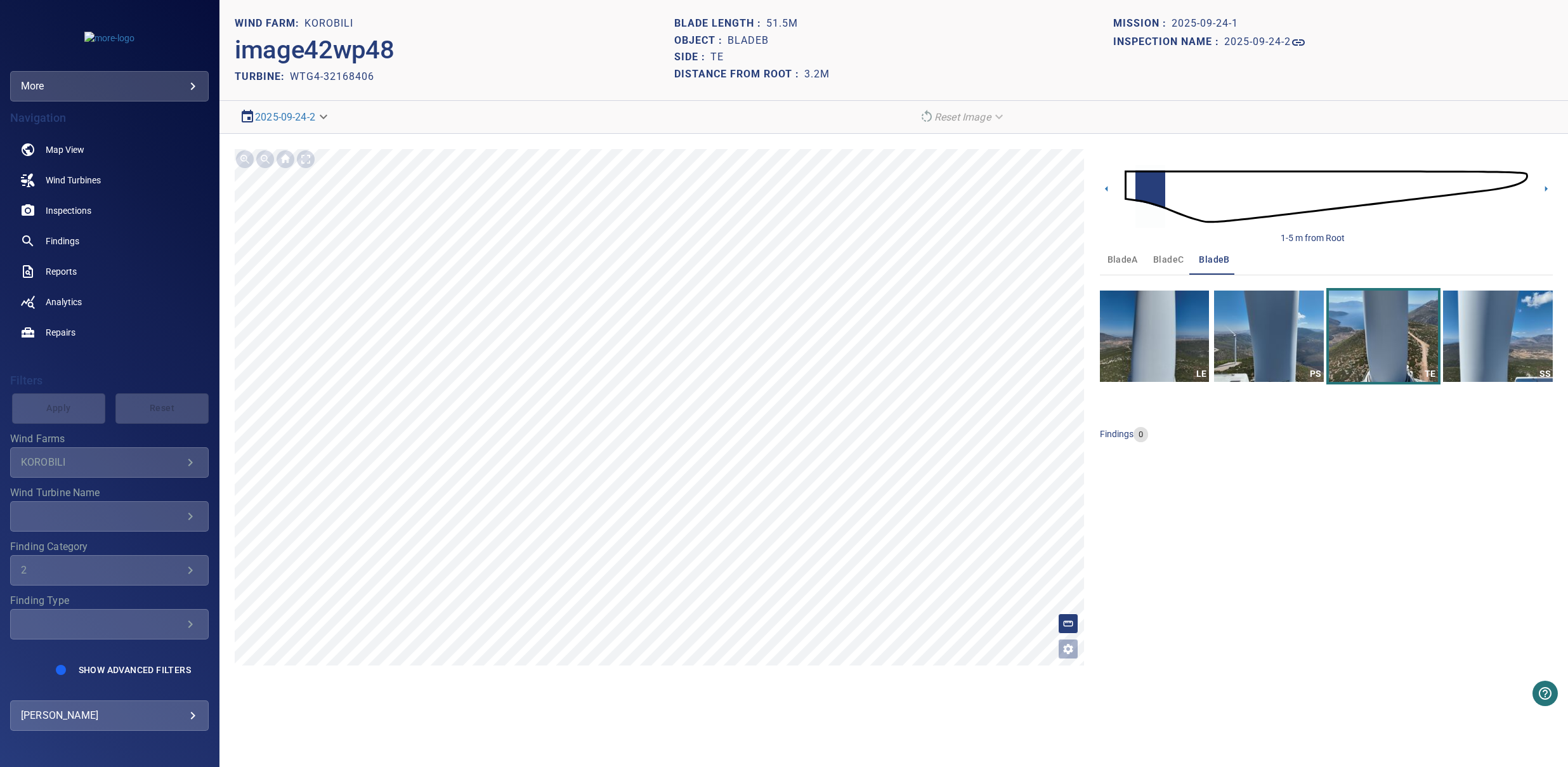
click at [1129, 186] on img at bounding box center [1326, 196] width 404 height 97
click at [1103, 186] on icon at bounding box center [1105, 188] width 13 height 13
click at [1127, 186] on img at bounding box center [1326, 196] width 404 height 97
click at [1173, 256] on span "bladeC" at bounding box center [1167, 259] width 30 height 16
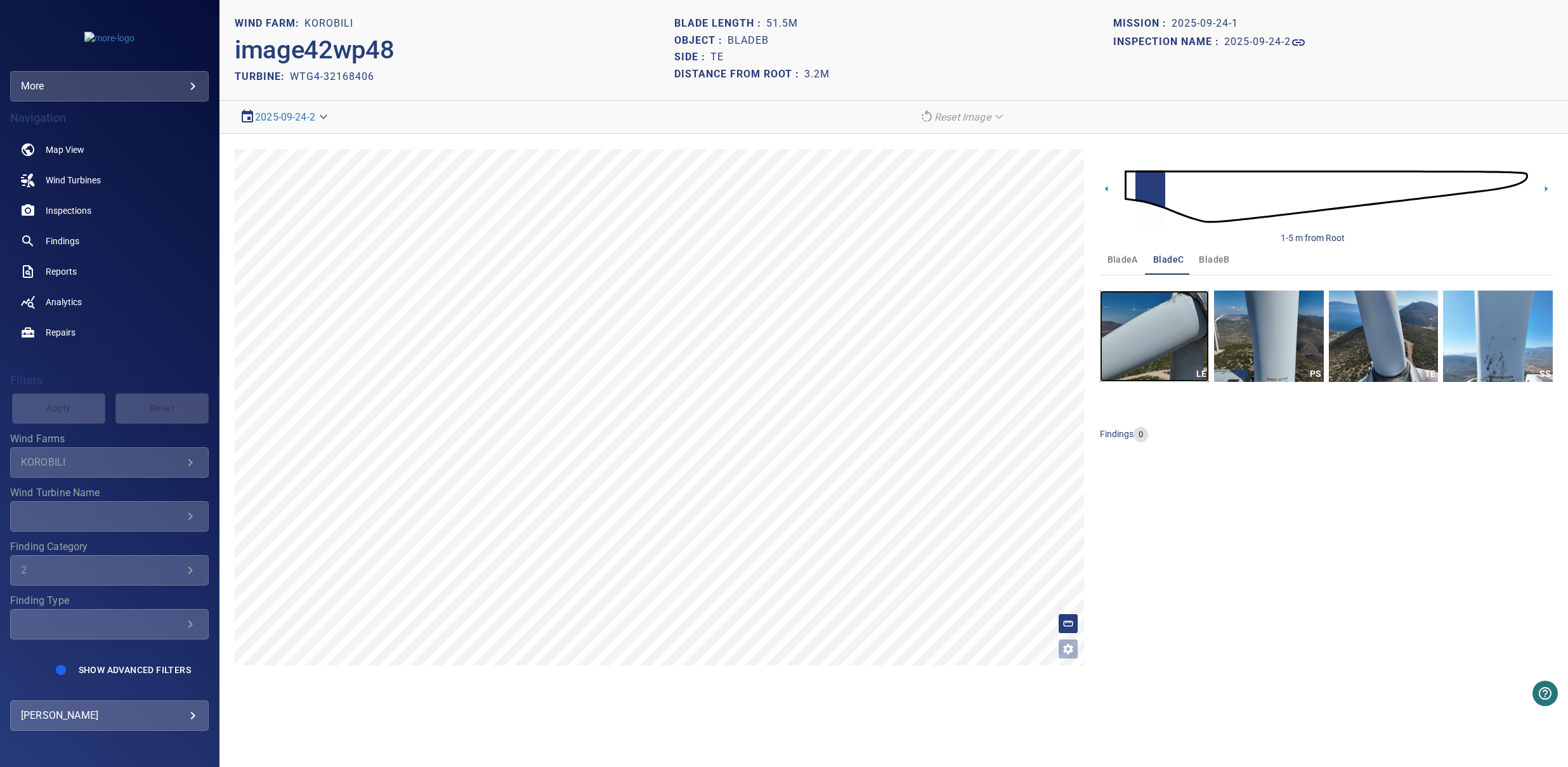
click at [1167, 342] on img "button" at bounding box center [1154, 336] width 109 height 91
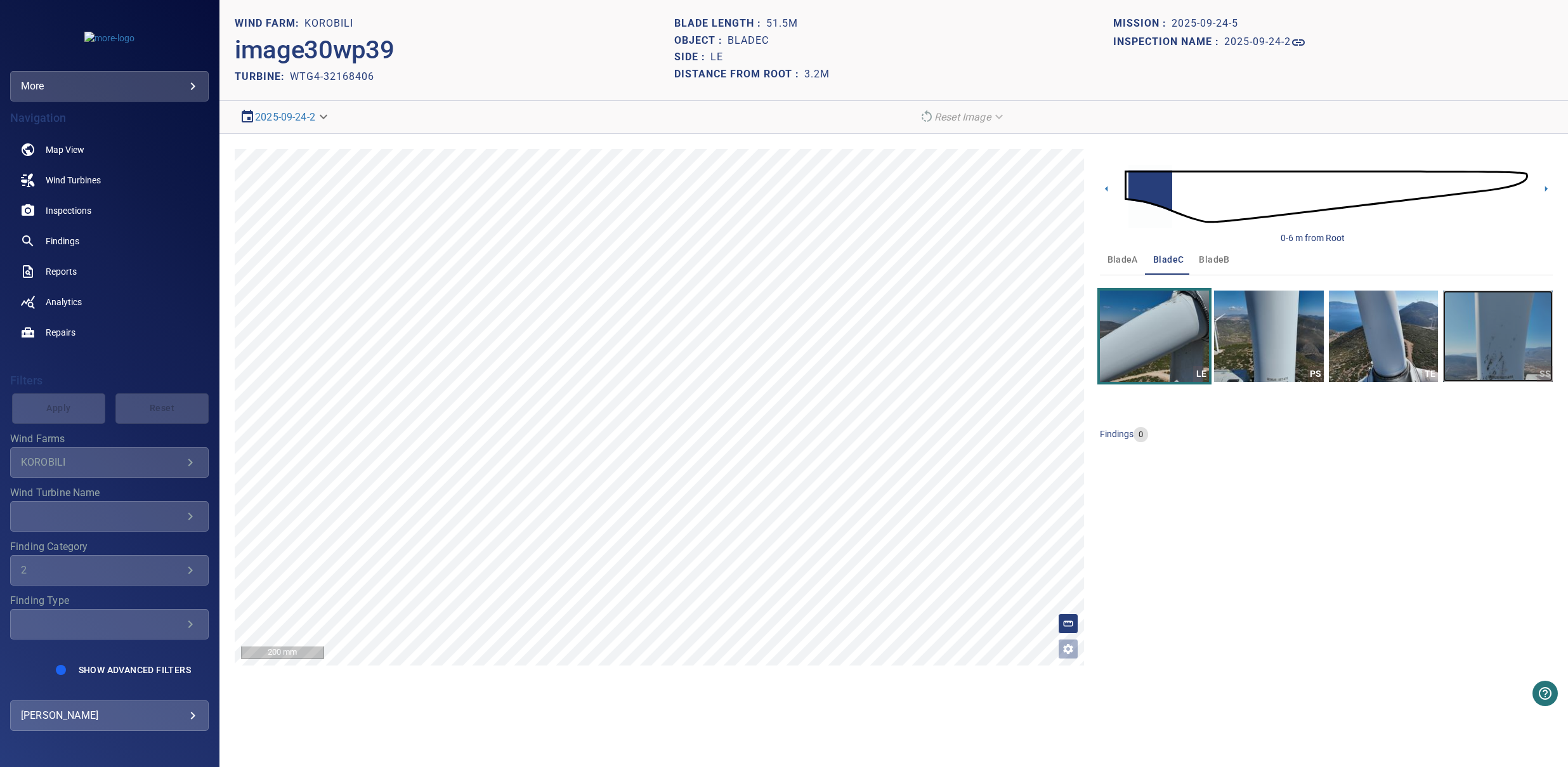
click at [1508, 339] on img "button" at bounding box center [1497, 336] width 109 height 91
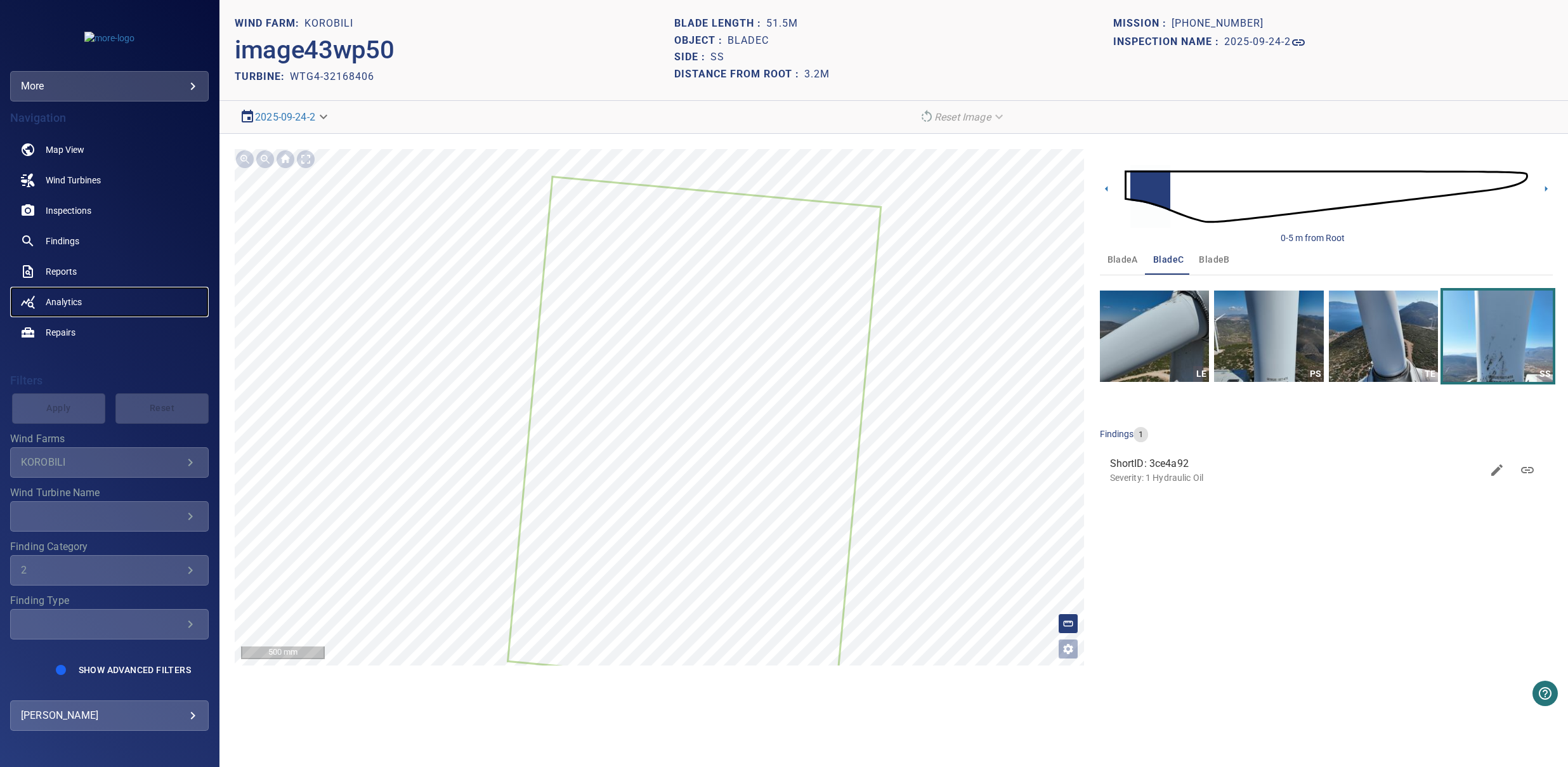
click at [82, 307] on link "Analytics" at bounding box center [109, 302] width 198 height 30
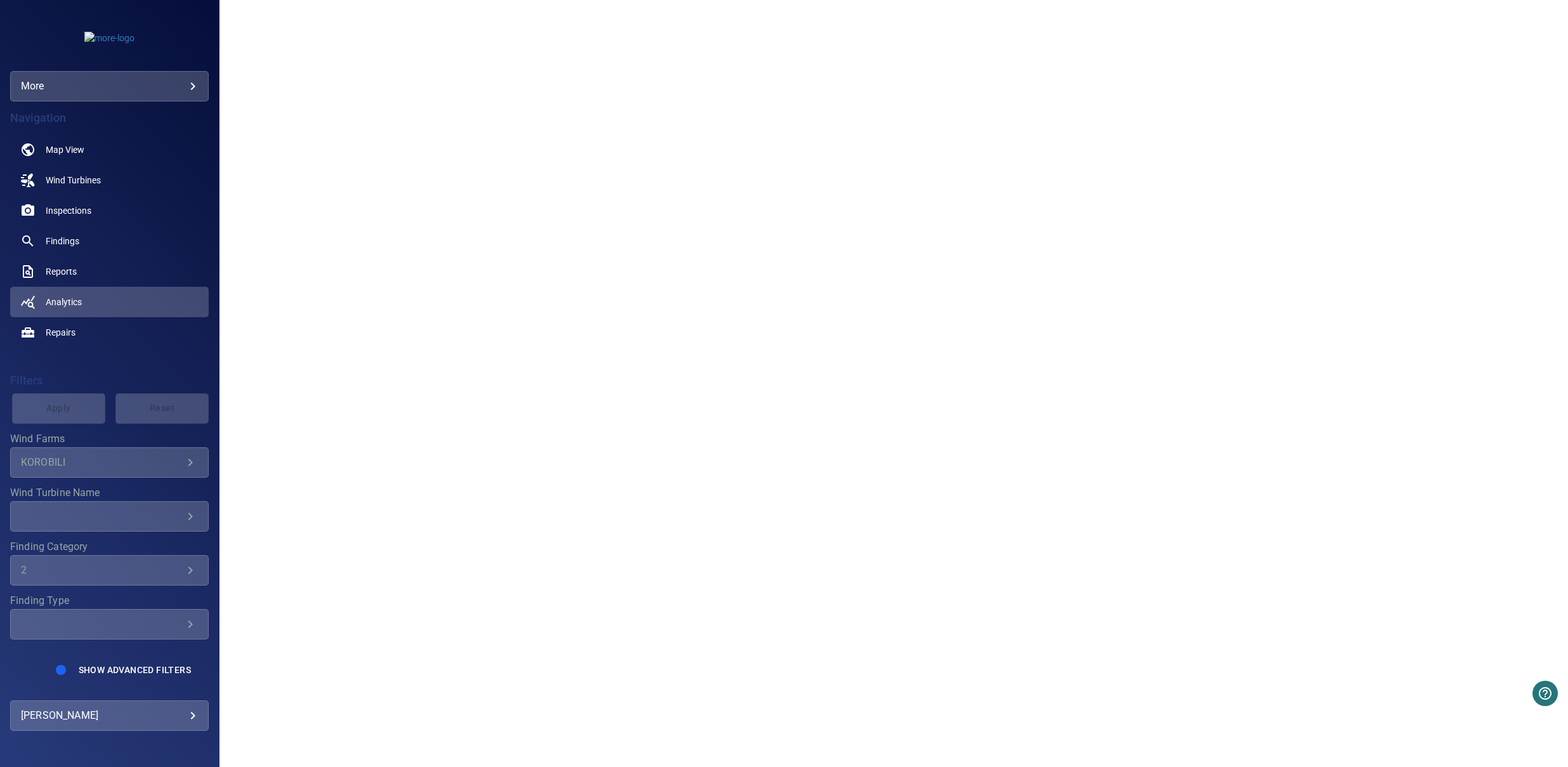
scroll to position [1490, 0]
